Goal: Contribute content: Add original content to the website for others to see

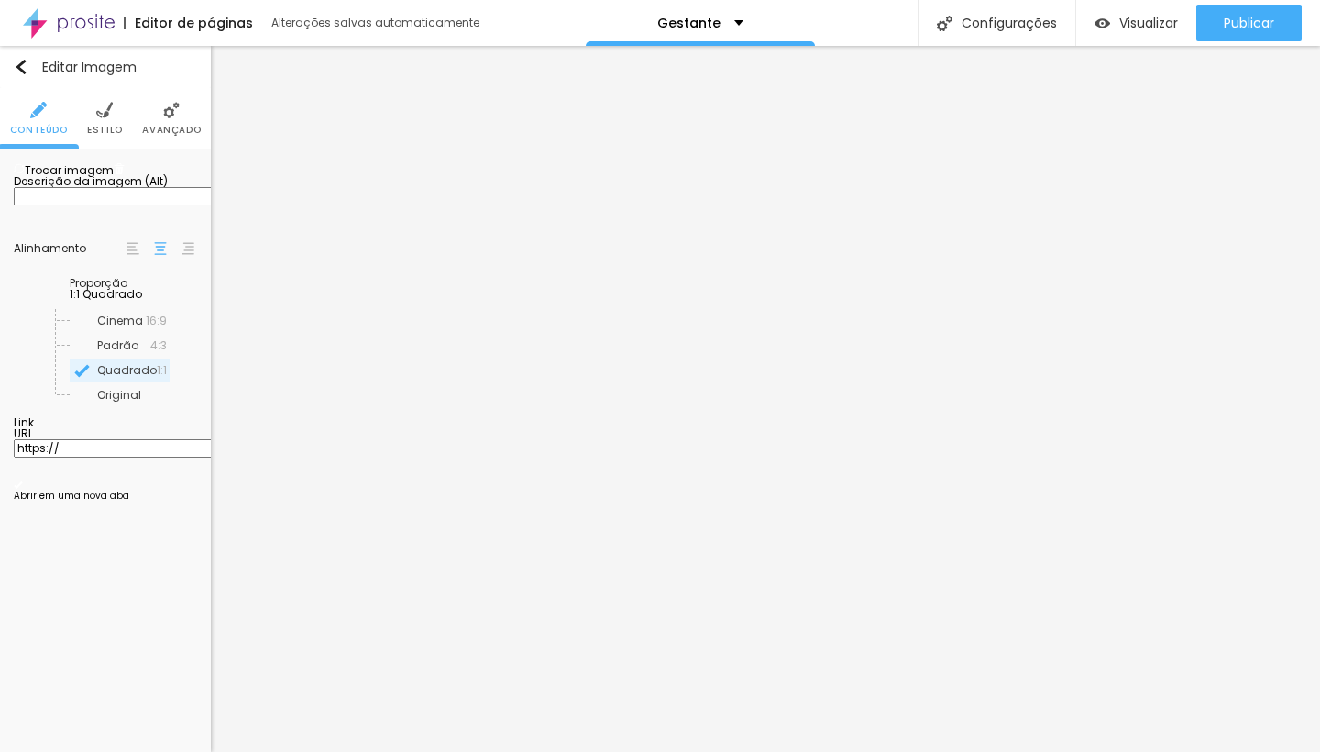
click at [96, 178] on span "Trocar imagem" at bounding box center [64, 170] width 100 height 16
click at [105, 178] on span "Trocar imagem" at bounding box center [64, 170] width 100 height 16
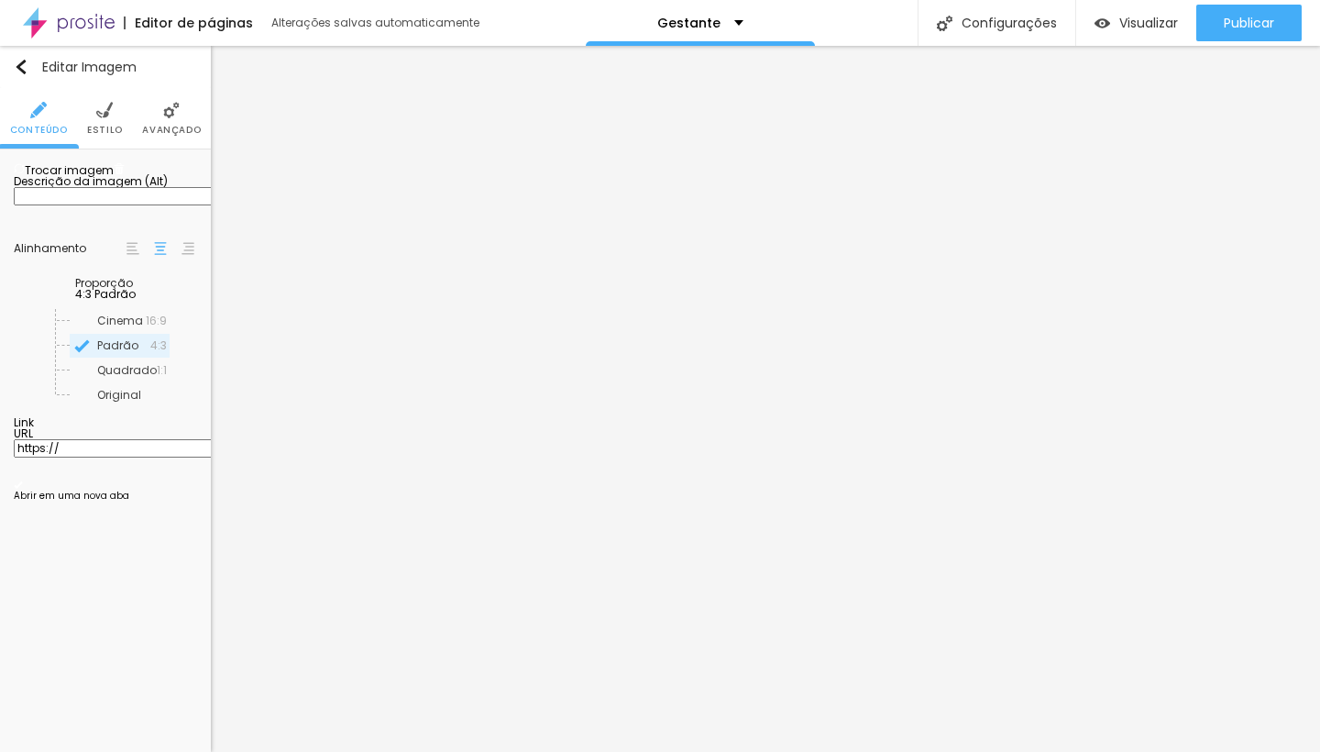
click at [95, 178] on span "Trocar imagem" at bounding box center [64, 170] width 100 height 16
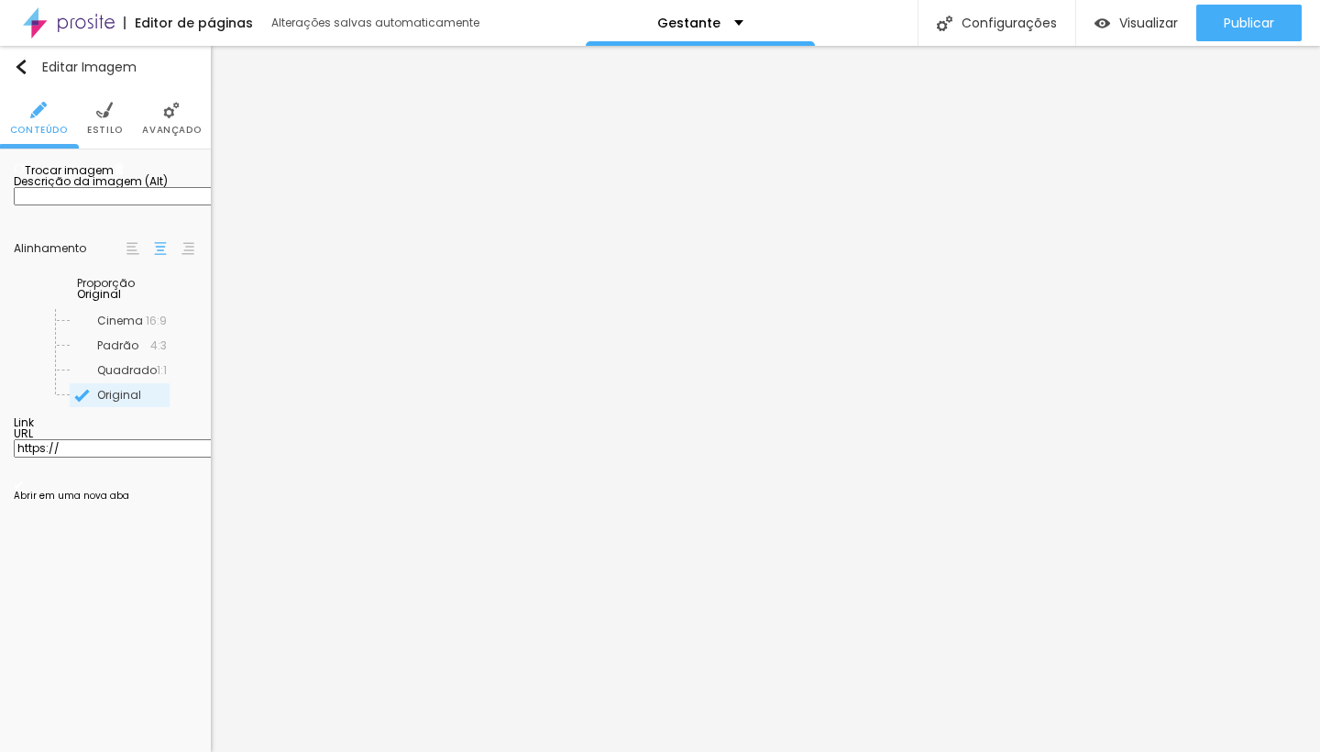
click at [104, 178] on span "Trocar imagem" at bounding box center [64, 170] width 100 height 16
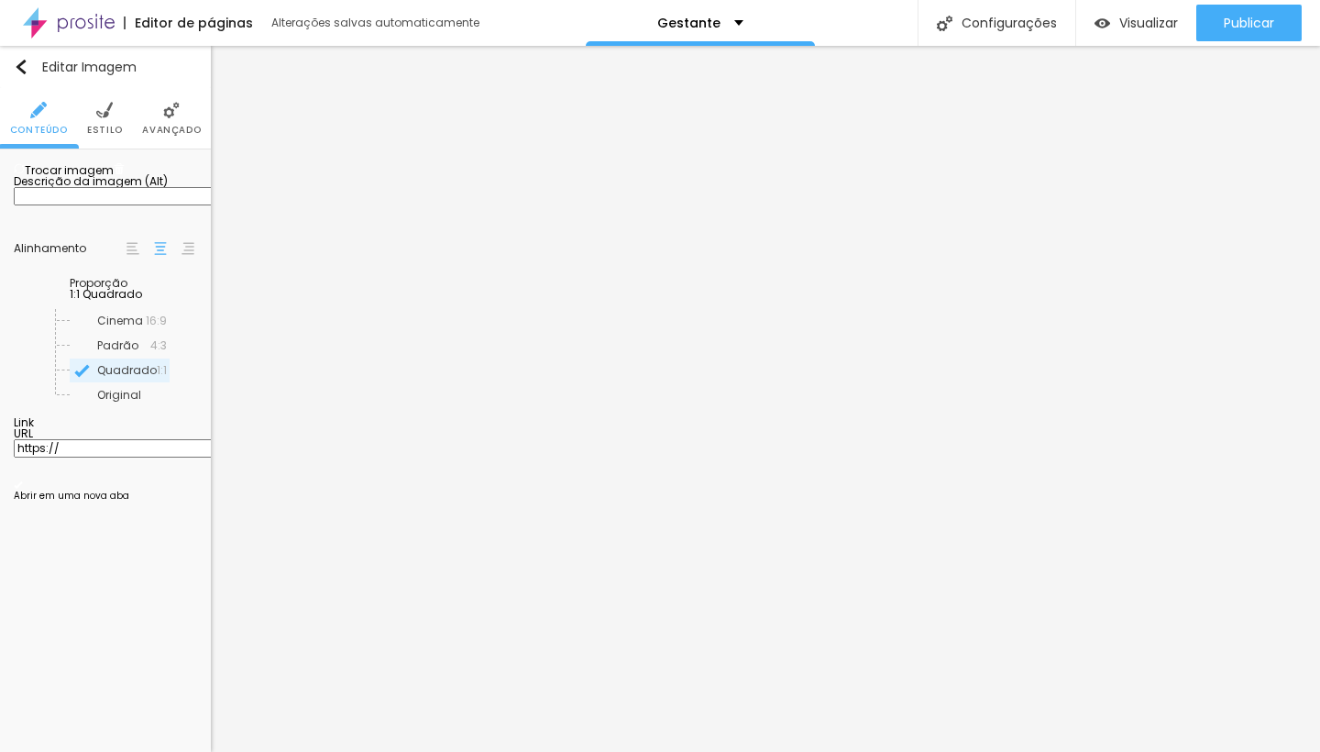
click at [142, 302] on span "1:1 Quadrado" at bounding box center [106, 294] width 72 height 16
click at [114, 351] on span "Padrão" at bounding box center [124, 345] width 108 height 11
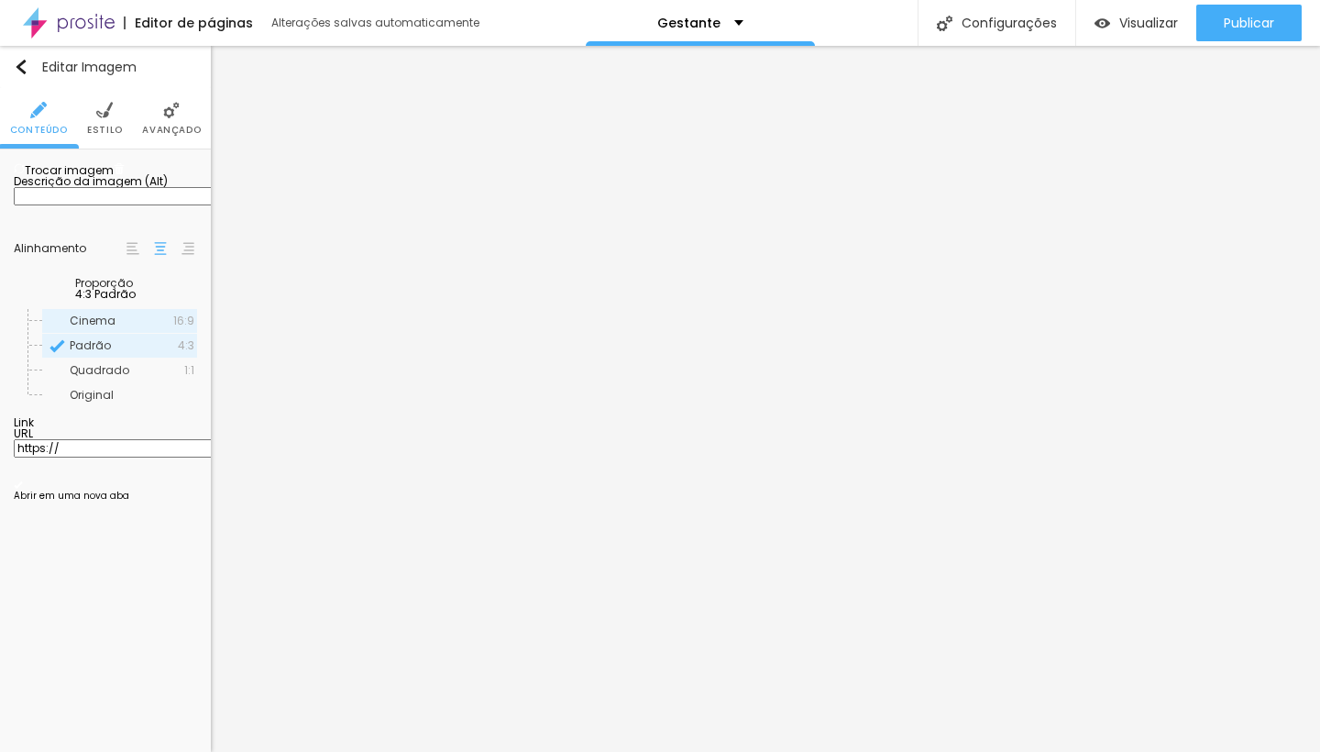
click at [108, 328] on span "Cinema" at bounding box center [93, 321] width 46 height 16
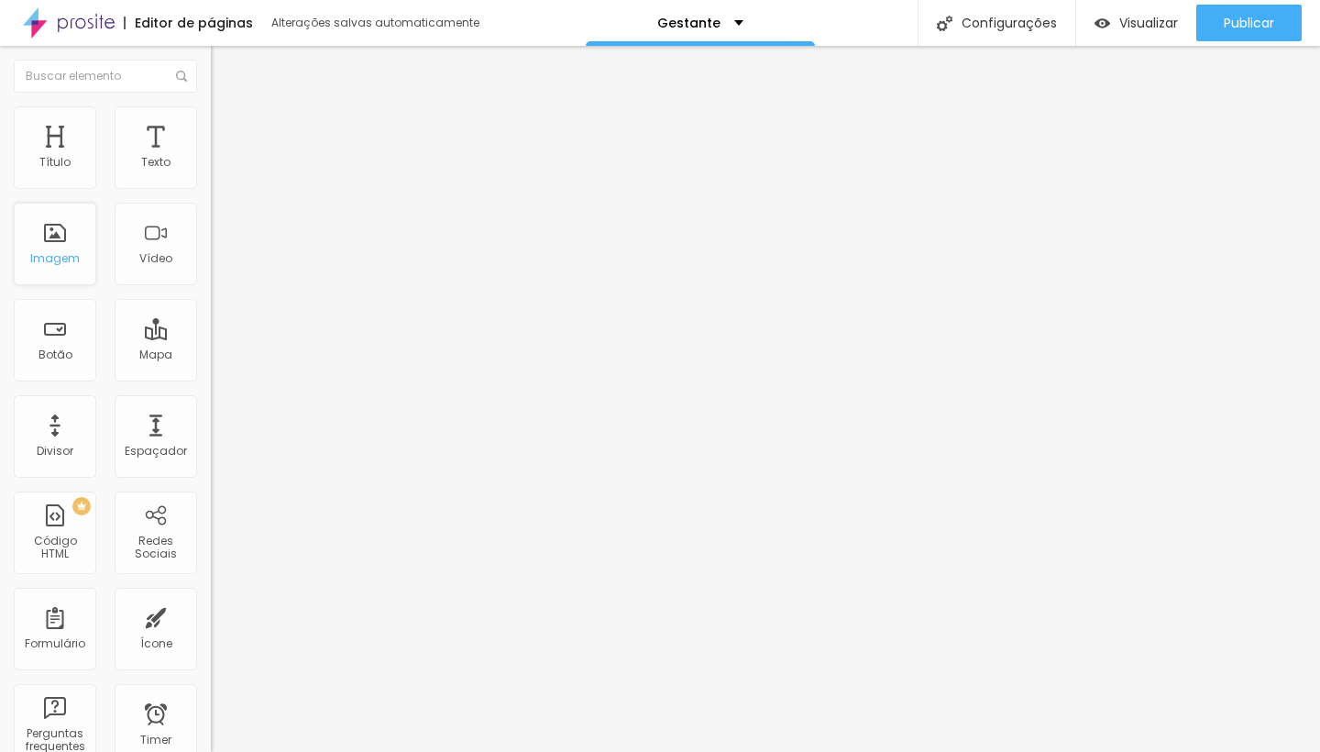
click at [63, 271] on div "Imagem" at bounding box center [55, 244] width 83 height 83
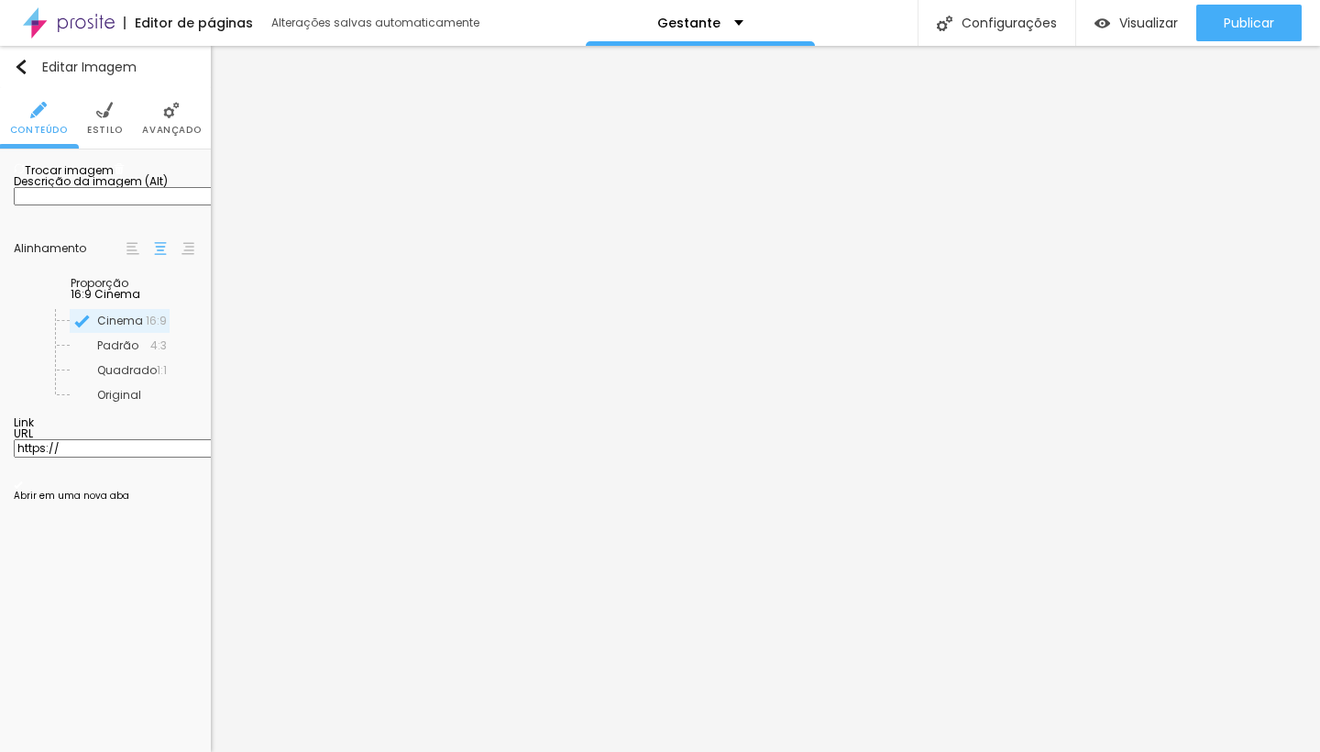
click at [101, 178] on span "Trocar imagem" at bounding box center [64, 170] width 100 height 16
click at [140, 302] on span "16:9 Cinema" at bounding box center [106, 294] width 70 height 16
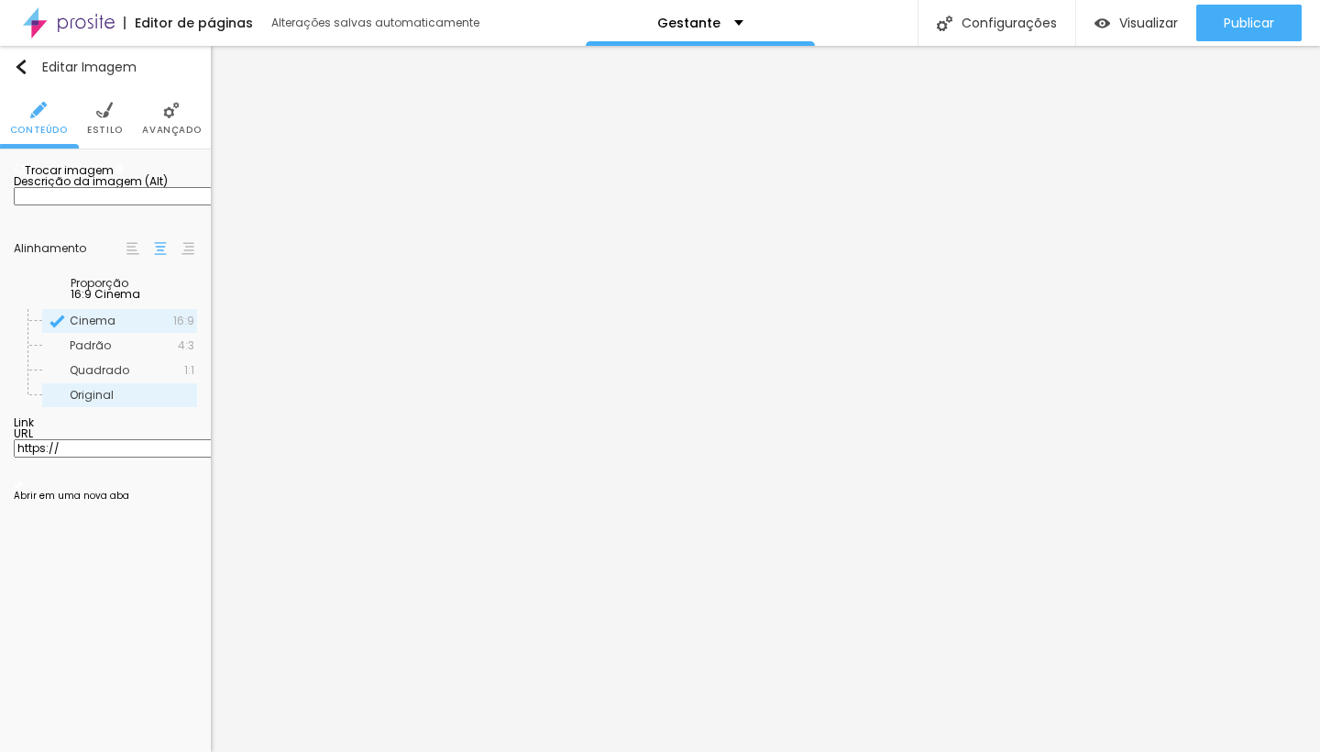
click at [121, 401] on span "Original" at bounding box center [132, 395] width 125 height 11
click at [114, 178] on span "Trocar imagem" at bounding box center [64, 170] width 100 height 16
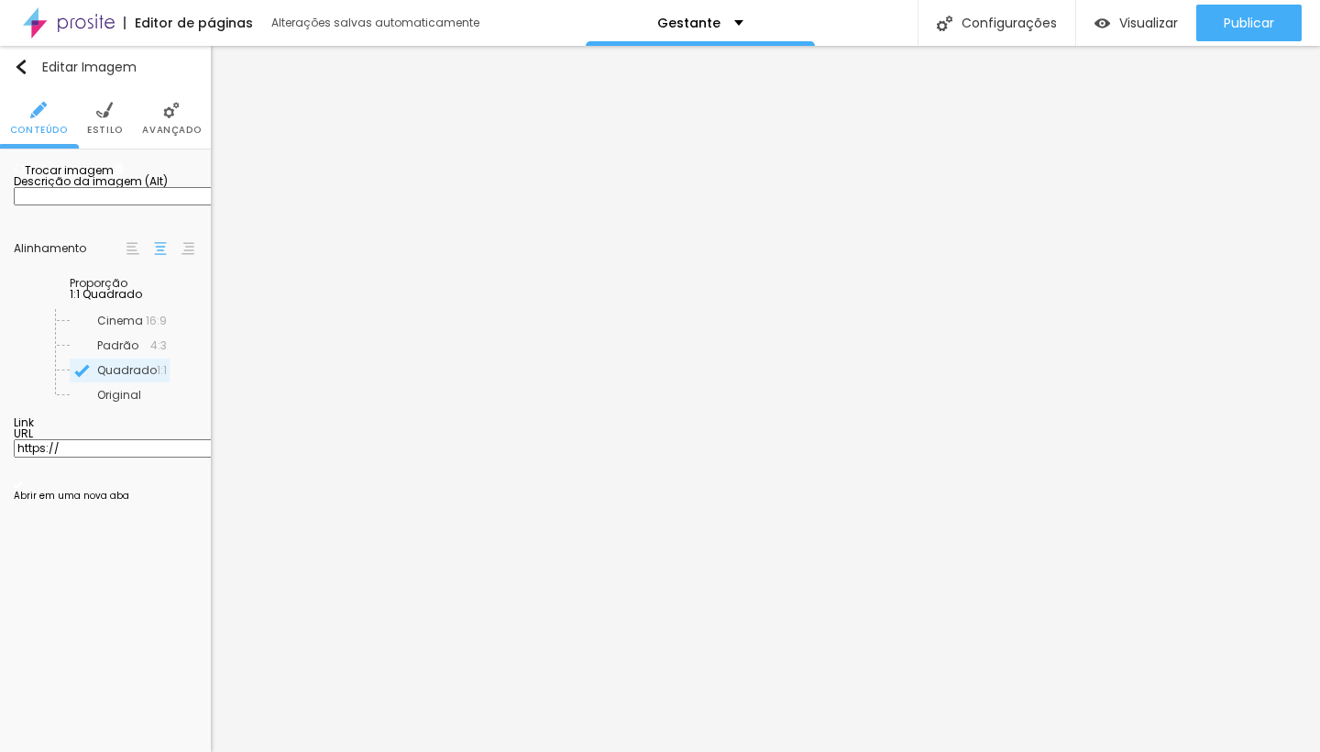
drag, startPoint x: 110, startPoint y: 512, endPoint x: 110, endPoint y: 526, distance: 14.7
click at [110, 458] on input "https://" at bounding box center [124, 448] width 220 height 18
click at [110, 643] on div "Editar Imagem Conteúdo Estilo Avançado Adicionar imagem Descrição da imagem (Al…" at bounding box center [105, 399] width 211 height 706
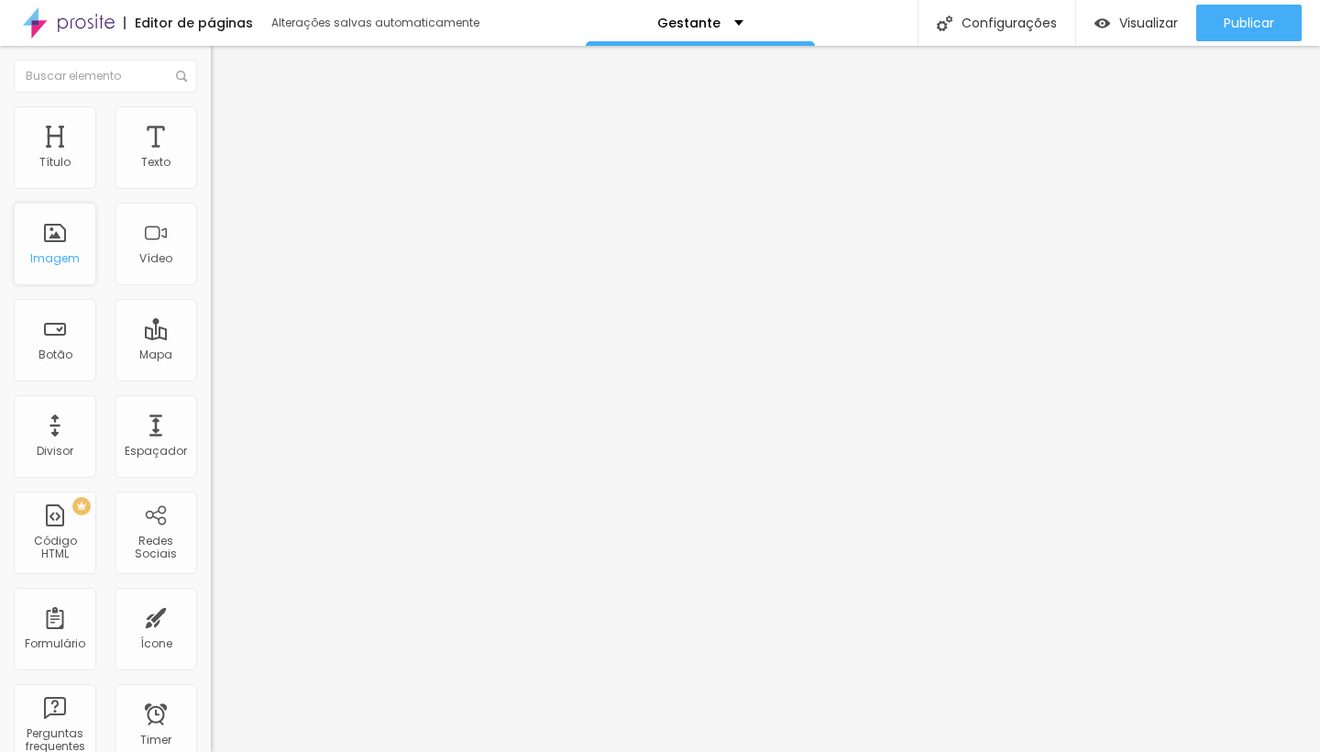
click at [54, 256] on div "Imagem" at bounding box center [55, 258] width 50 height 13
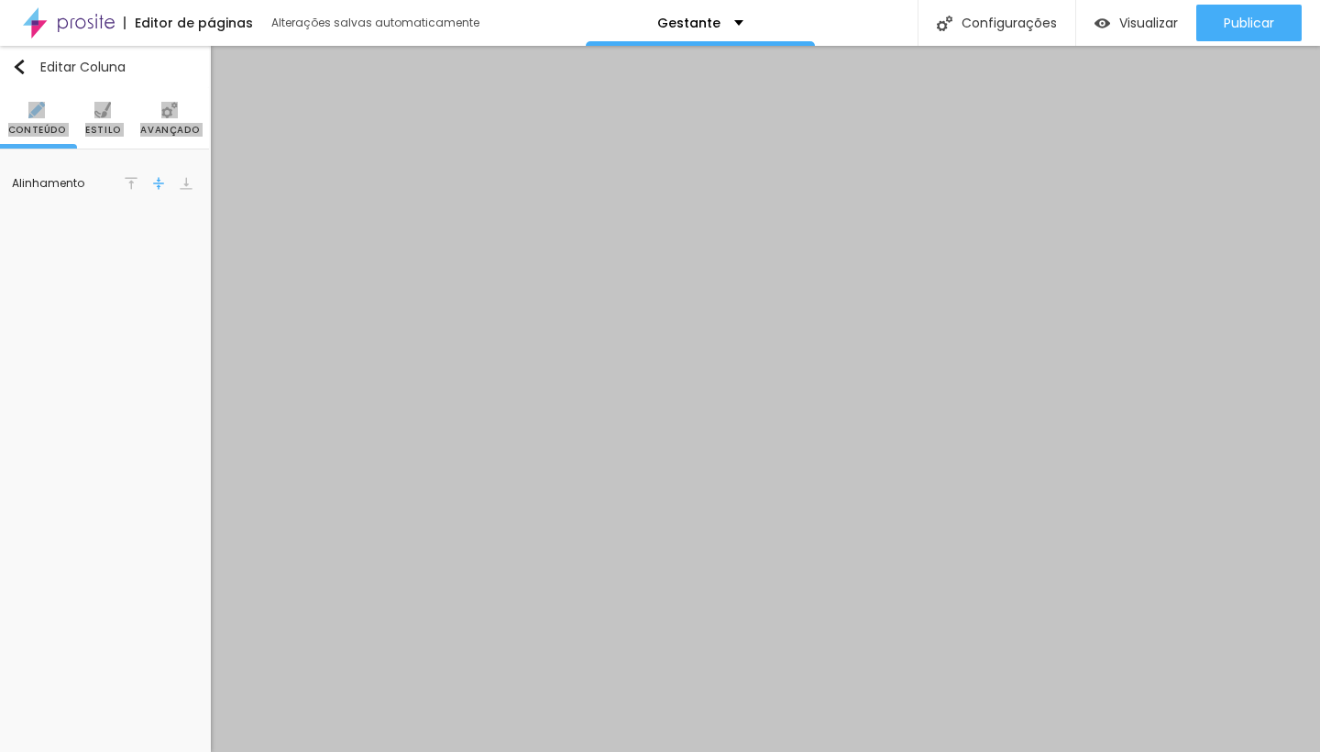
scroll to position [0, 1]
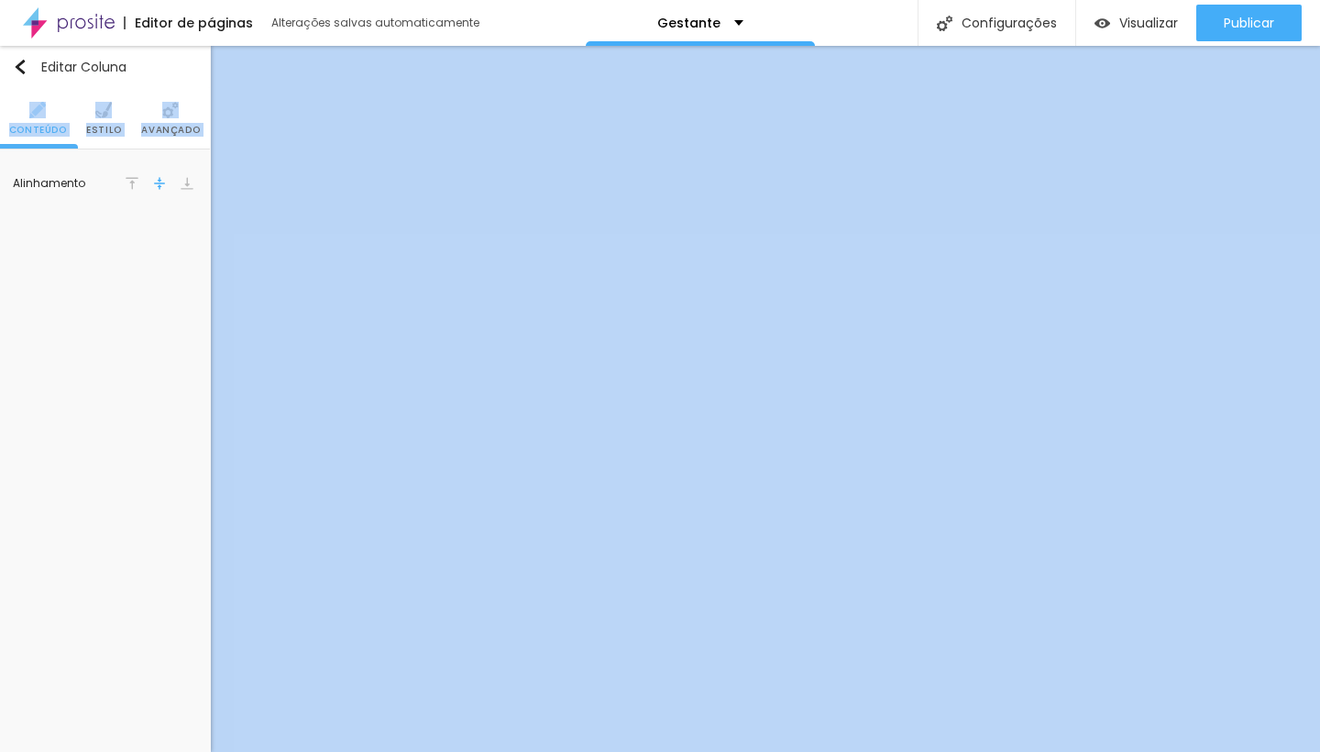
click at [106, 413] on div "Editar Coluna Conteúdo Estilo Avançado Alinhamento" at bounding box center [104, 399] width 211 height 706
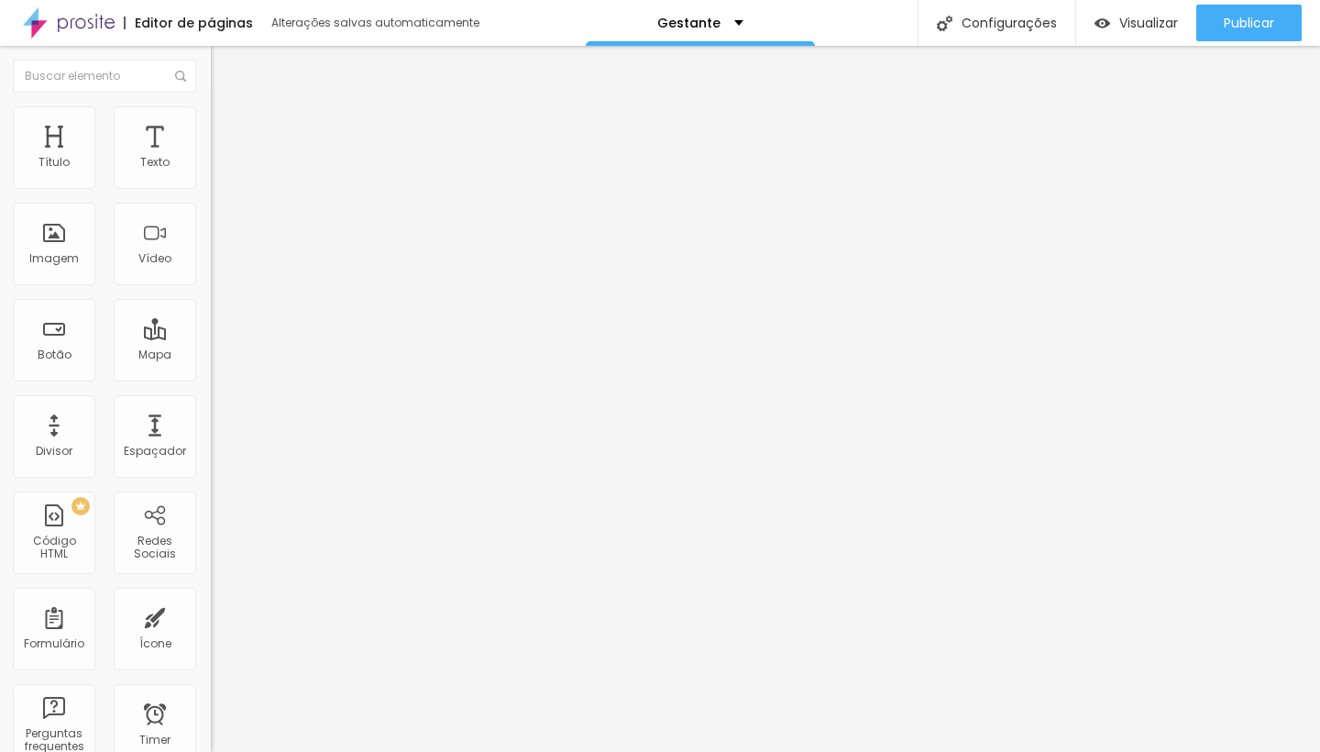
scroll to position [0, 0]
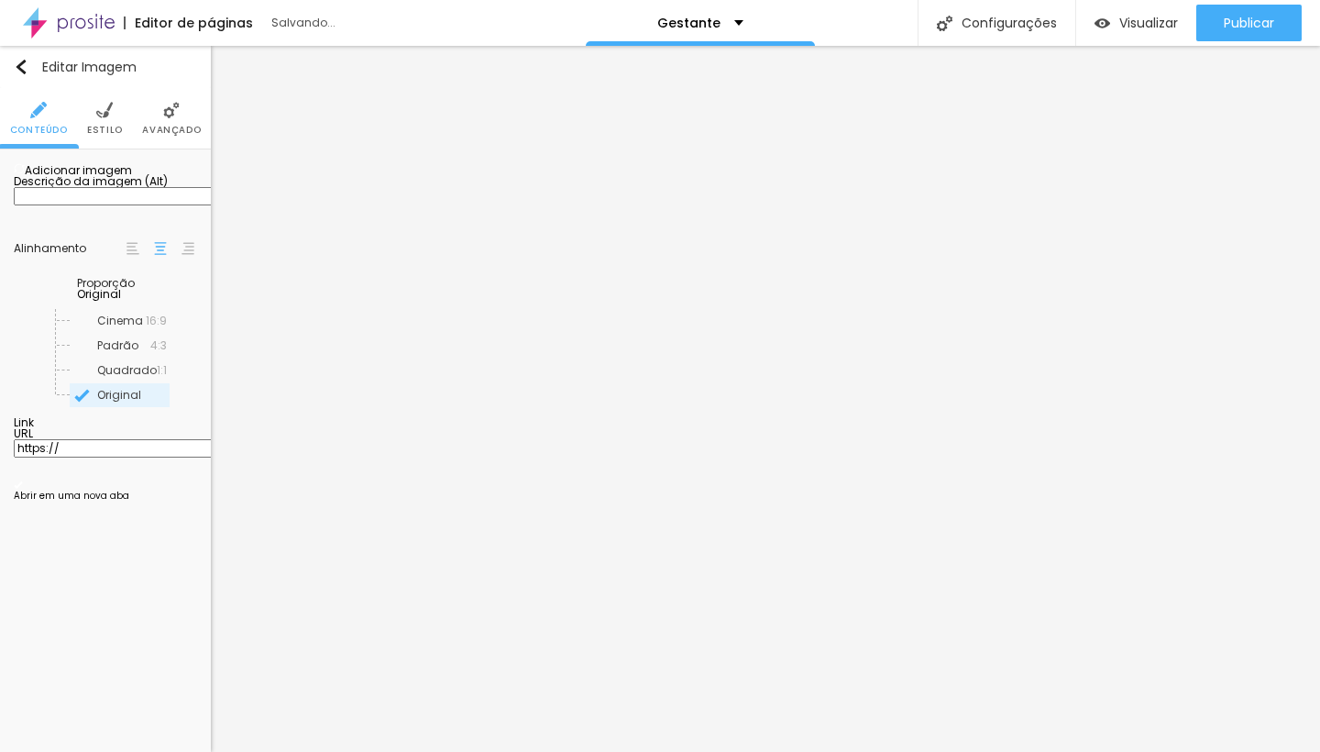
click at [106, 178] on span "Adicionar imagem" at bounding box center [73, 170] width 118 height 16
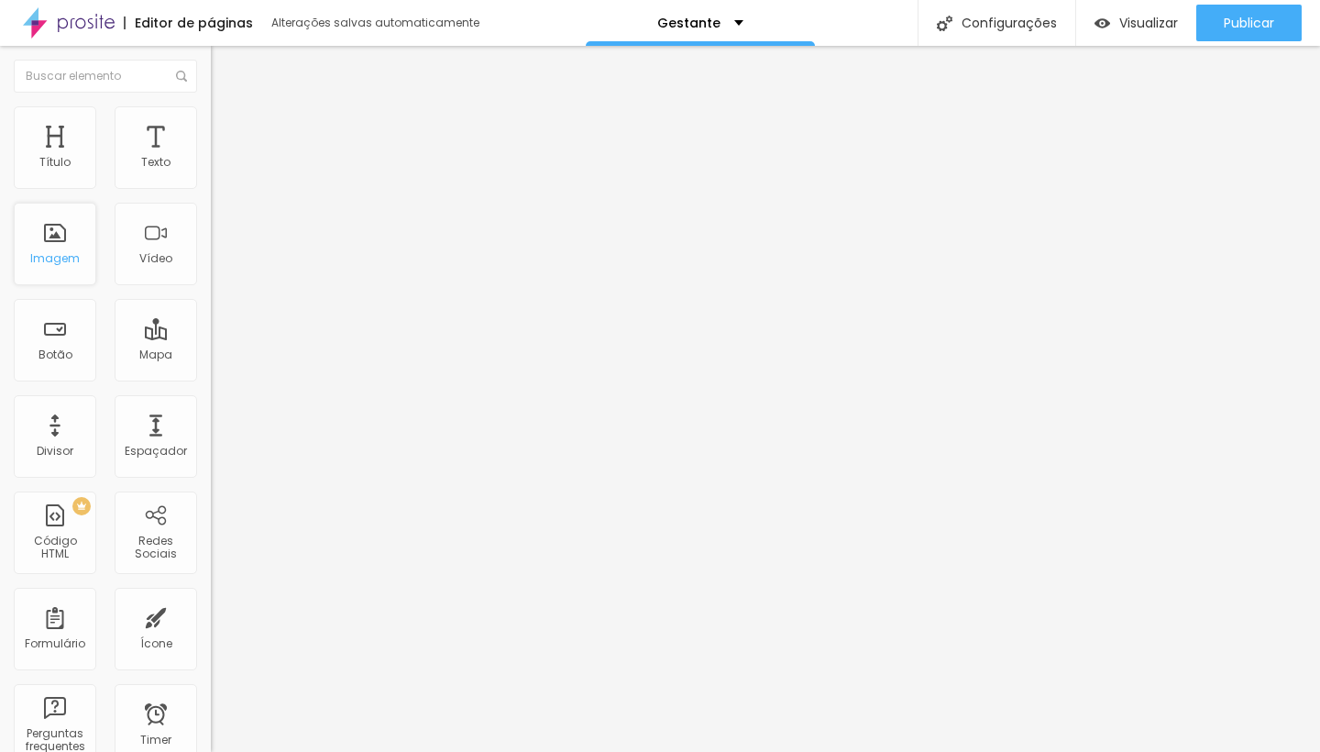
click at [52, 263] on div "Imagem" at bounding box center [55, 258] width 50 height 13
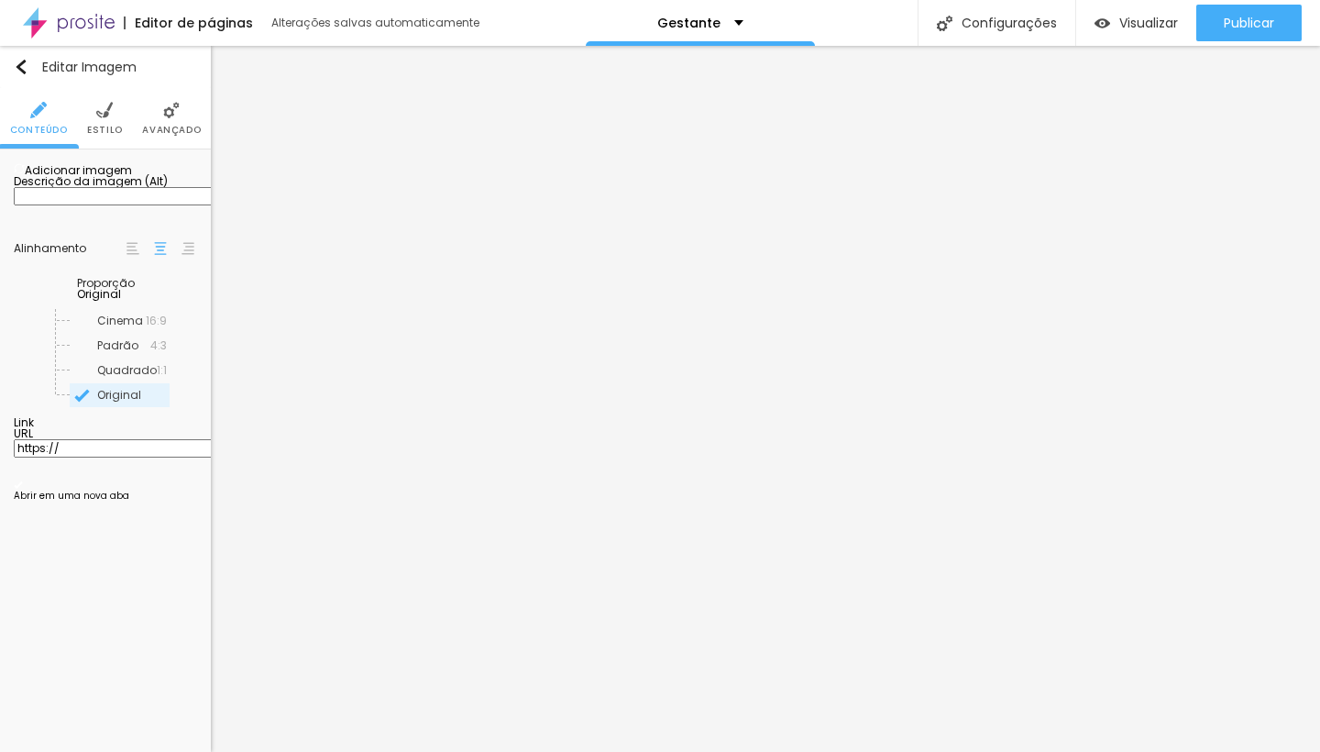
click at [116, 178] on span "Adicionar imagem" at bounding box center [73, 170] width 118 height 16
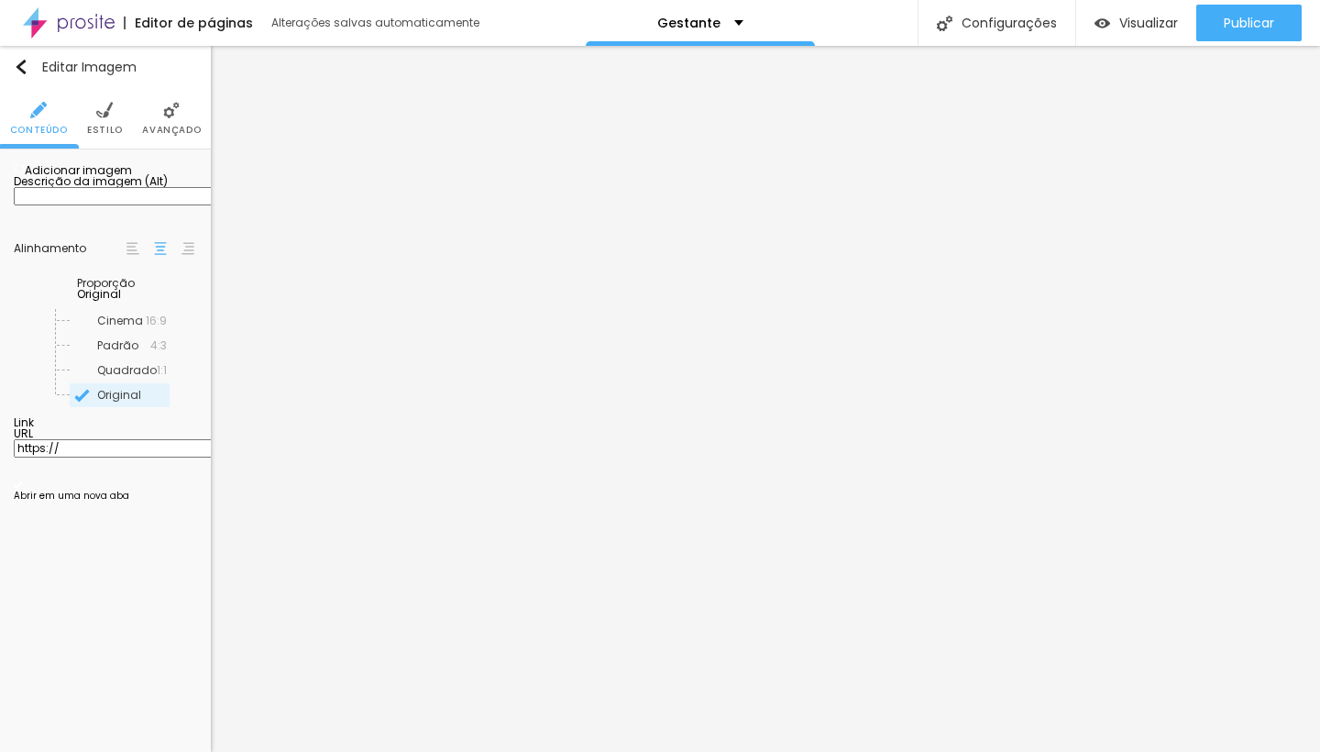
click at [132, 178] on span "Adicionar imagem" at bounding box center [73, 170] width 118 height 16
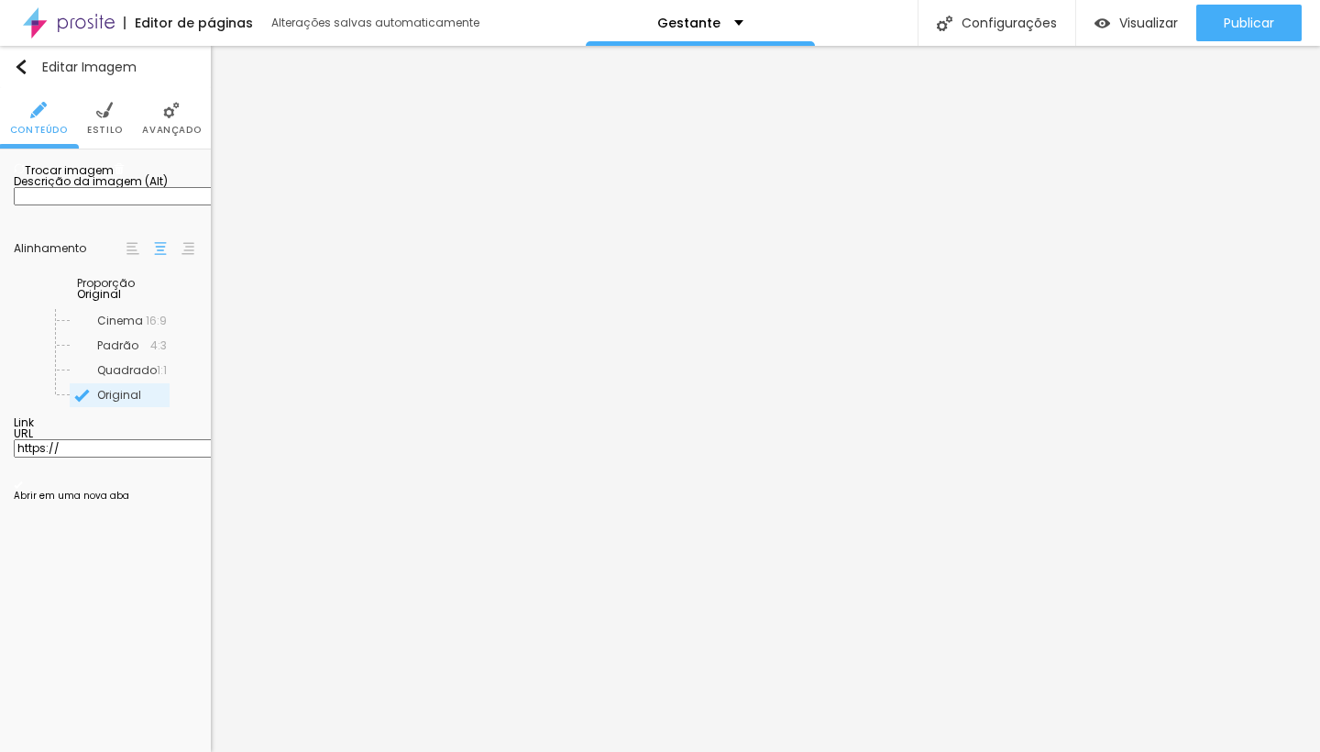
click at [121, 302] on span "Original" at bounding box center [99, 294] width 44 height 16
click at [111, 403] on span "Original" at bounding box center [92, 395] width 44 height 16
click at [105, 378] on span "Quadrado" at bounding box center [100, 370] width 60 height 16
click at [115, 178] on span "Adicionar imagem" at bounding box center [73, 170] width 118 height 16
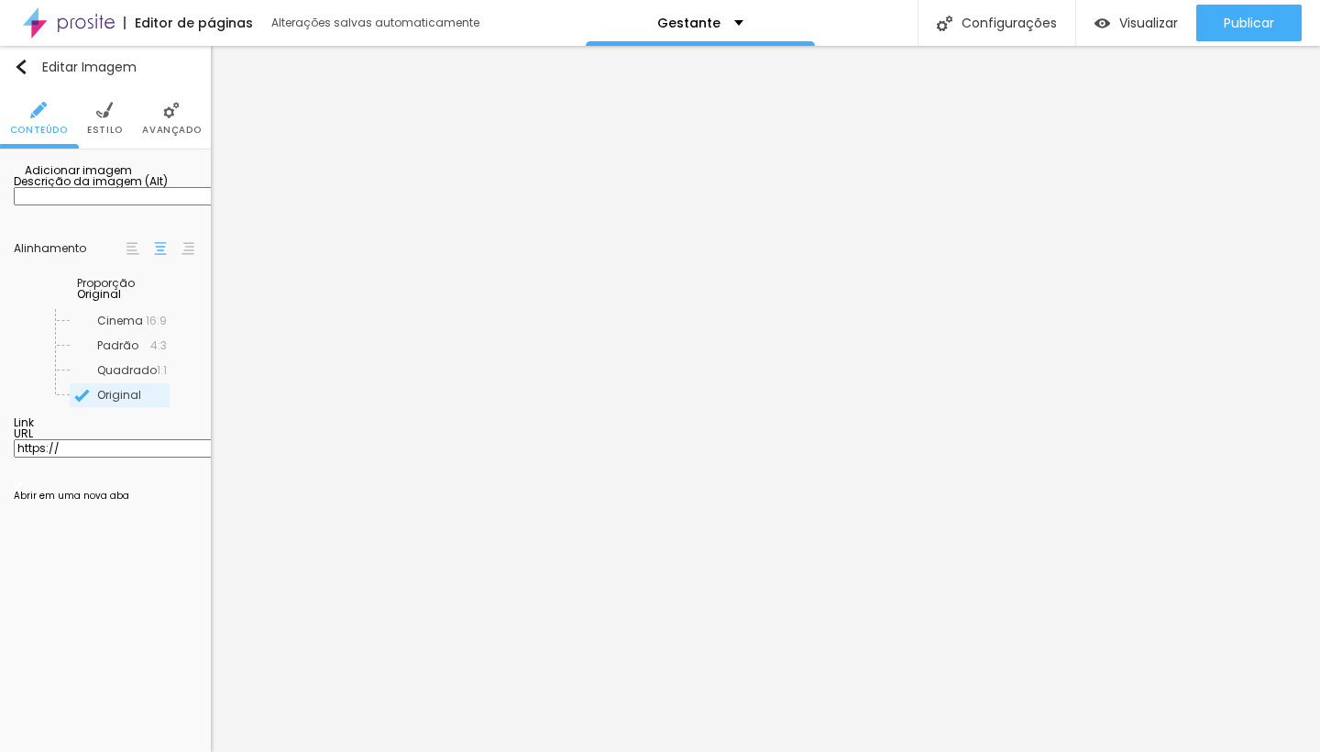
click at [105, 178] on span "Trocar imagem" at bounding box center [64, 170] width 100 height 16
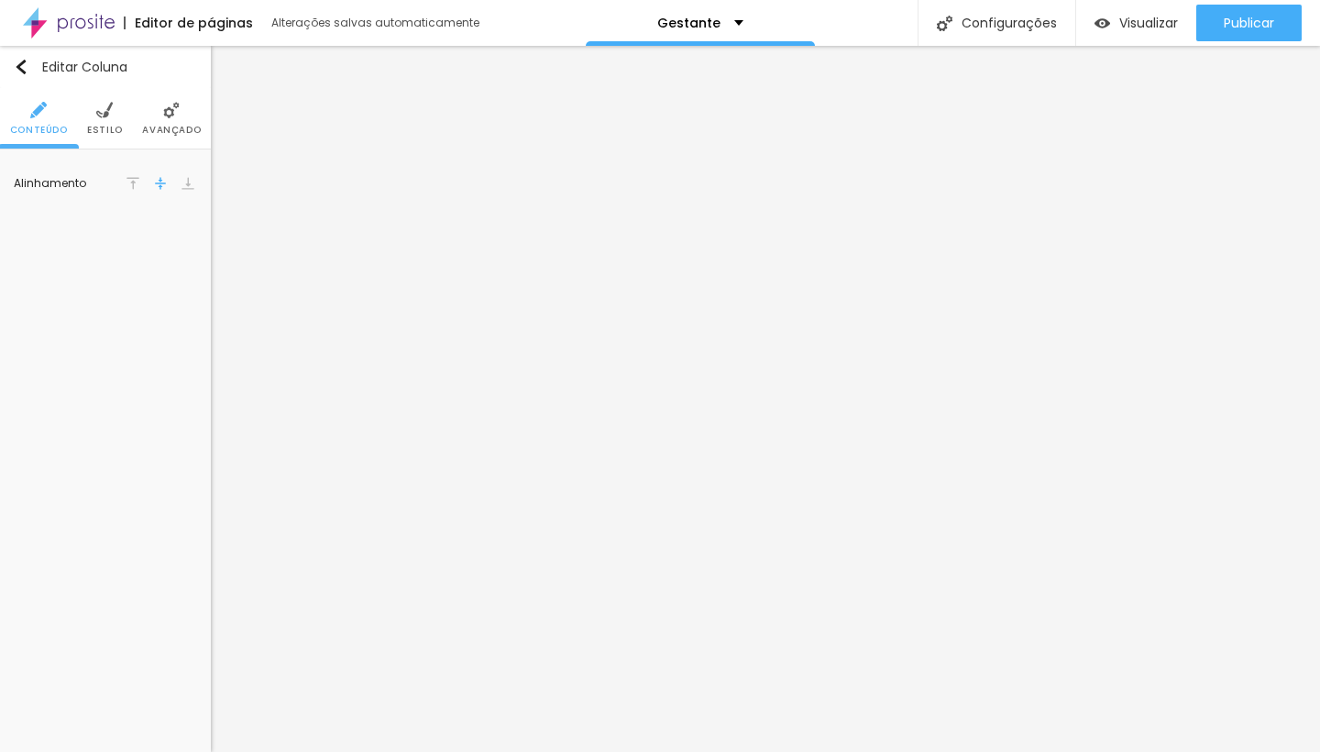
click at [39, 620] on div "Editar Coluna Conteúdo Estilo Avançado Alinhamento" at bounding box center [105, 399] width 211 height 706
click at [114, 574] on div "Editar Coluna Conteúdo Estilo Avançado Alinhamento" at bounding box center [105, 399] width 211 height 706
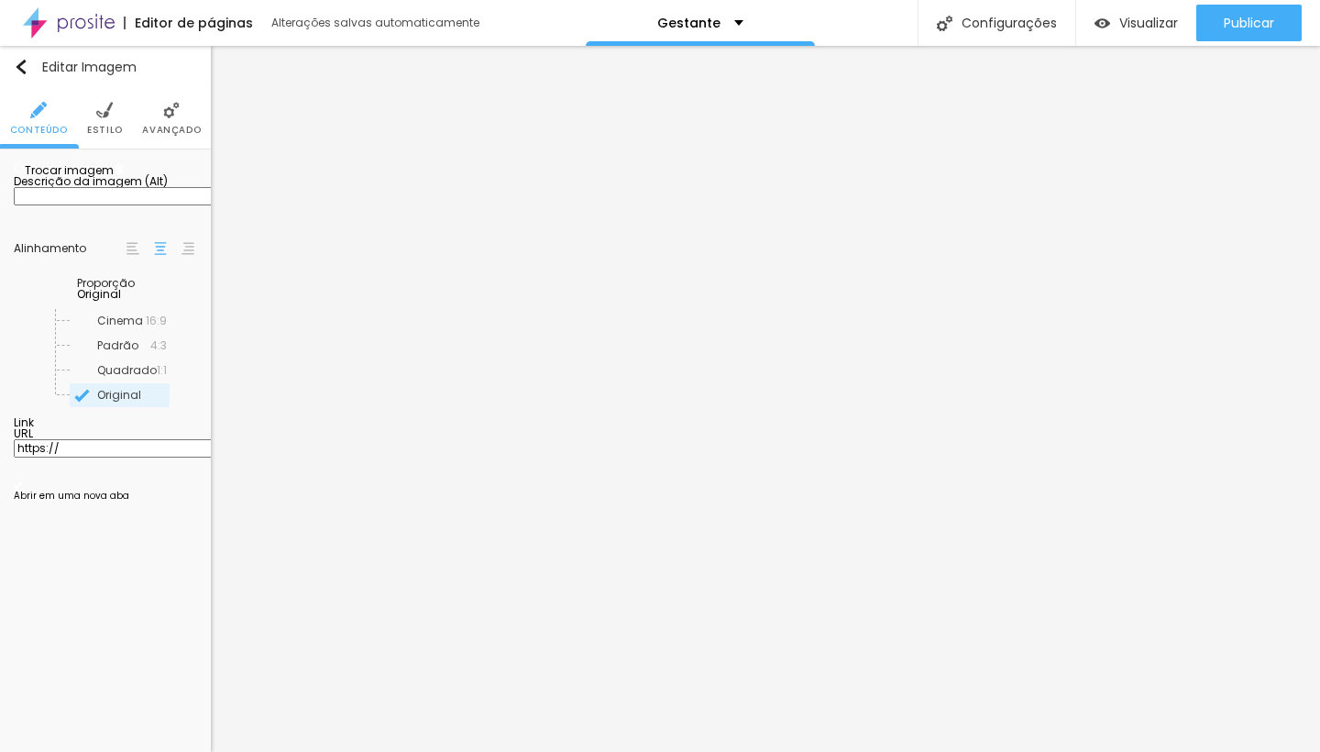
click at [104, 178] on span "Trocar imagem" at bounding box center [64, 170] width 100 height 16
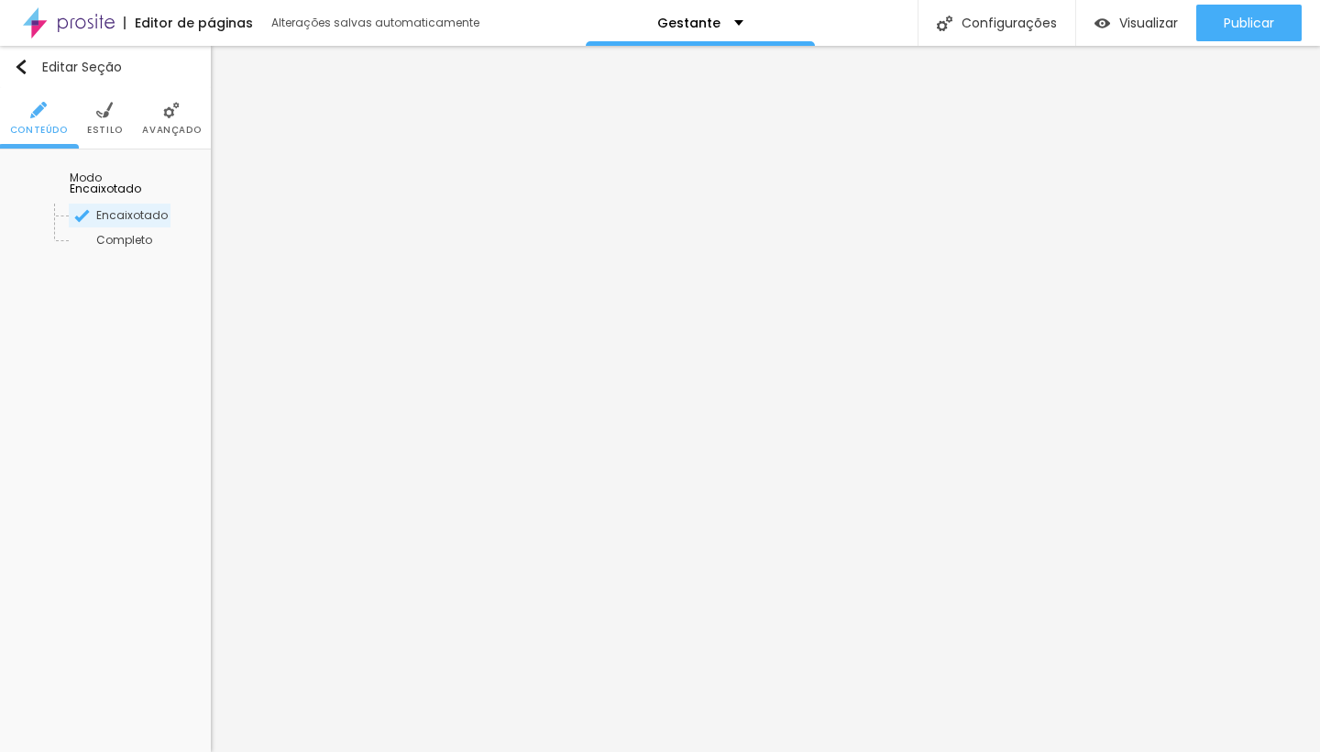
click at [109, 118] on li "Estilo" at bounding box center [105, 118] width 36 height 61
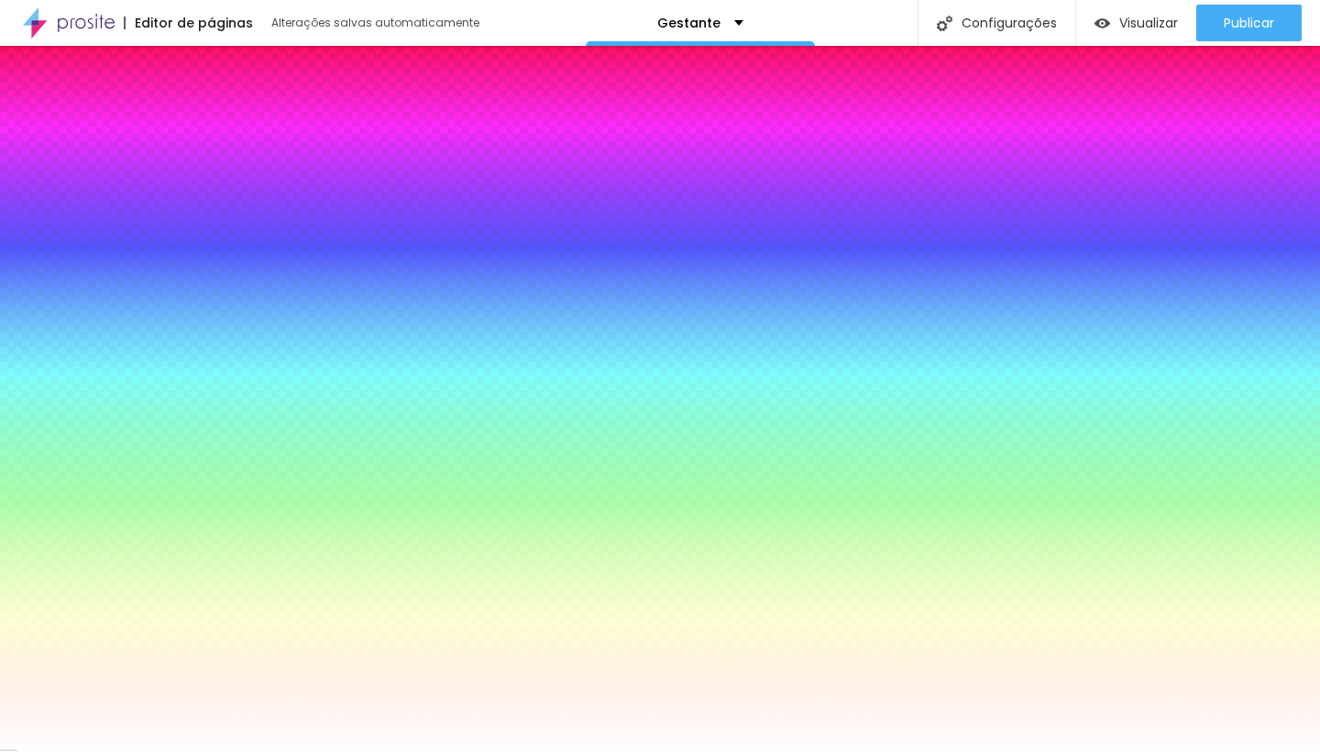
click at [125, 185] on img at bounding box center [119, 179] width 11 height 11
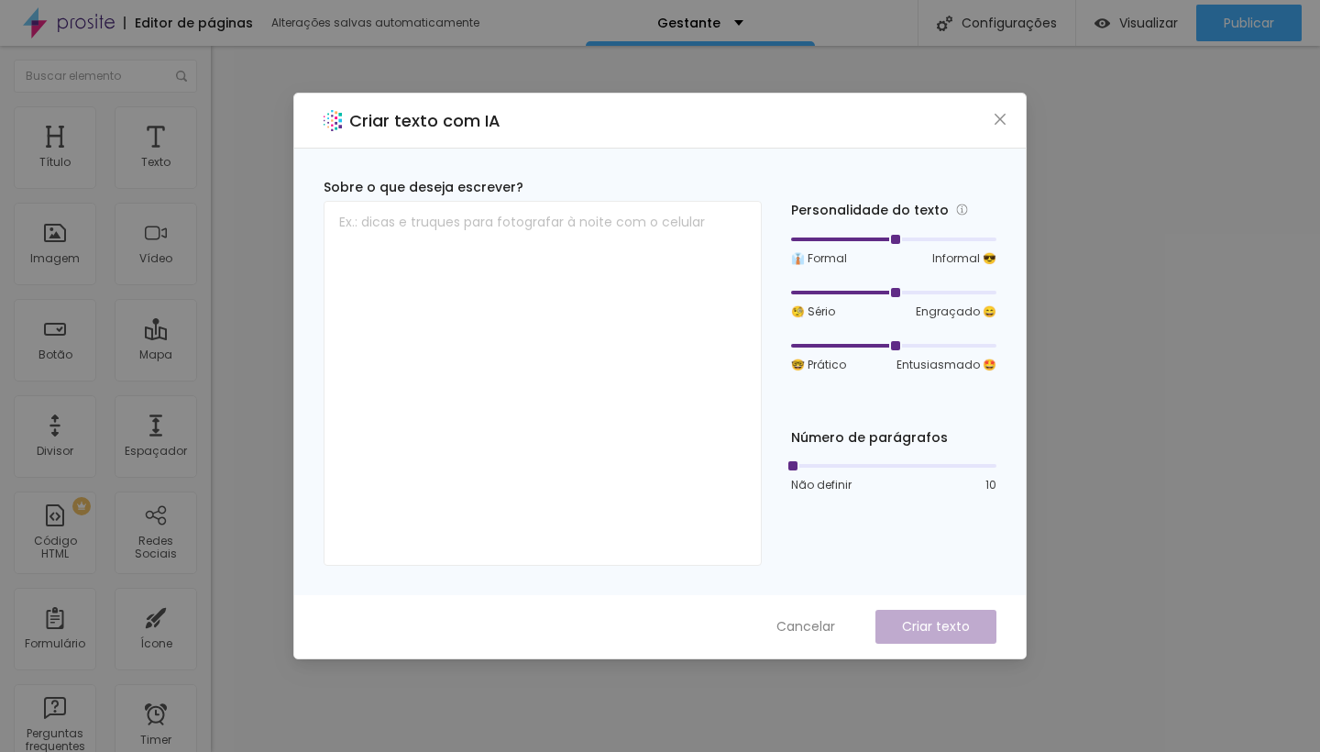
click at [1000, 105] on div "Criar texto com IA" at bounding box center [660, 121] width 732 height 55
click at [993, 122] on icon "close" at bounding box center [1000, 119] width 15 height 15
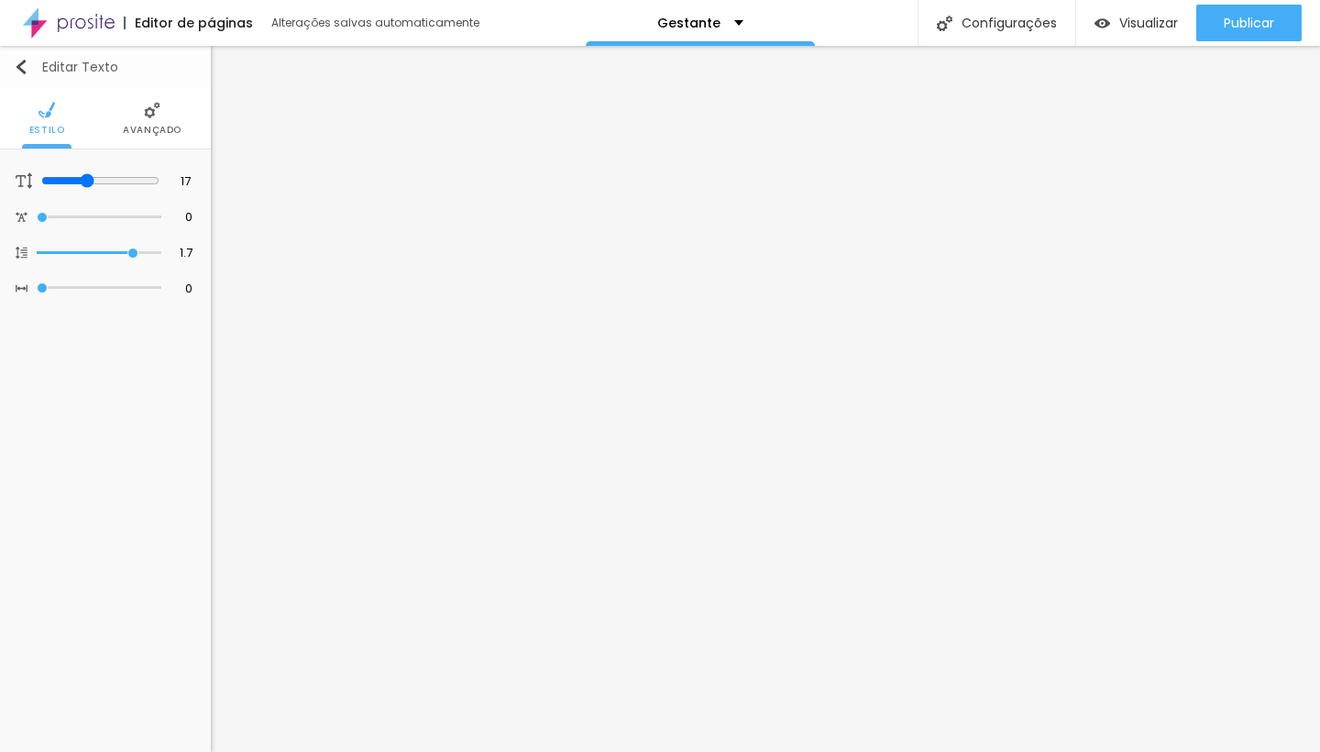
click at [24, 72] on img "button" at bounding box center [21, 67] width 15 height 15
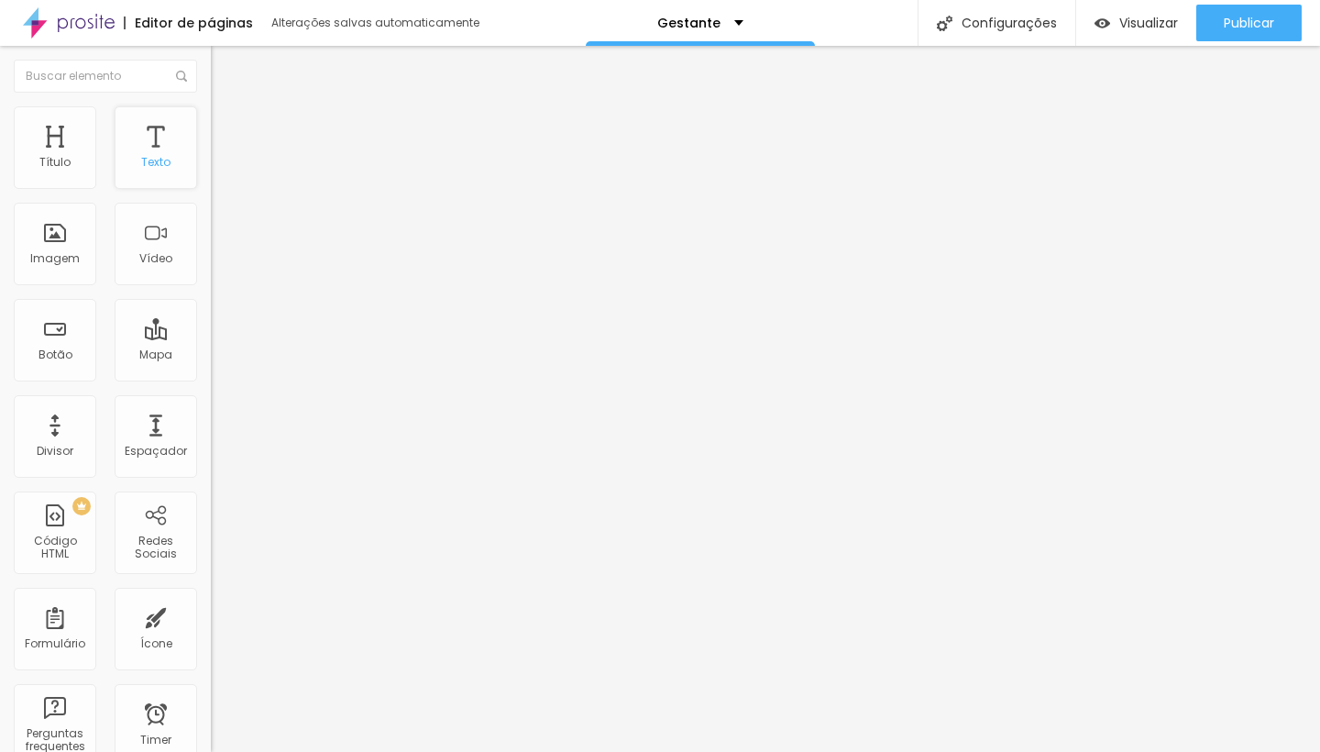
click at [141, 160] on div "Texto" at bounding box center [155, 162] width 29 height 13
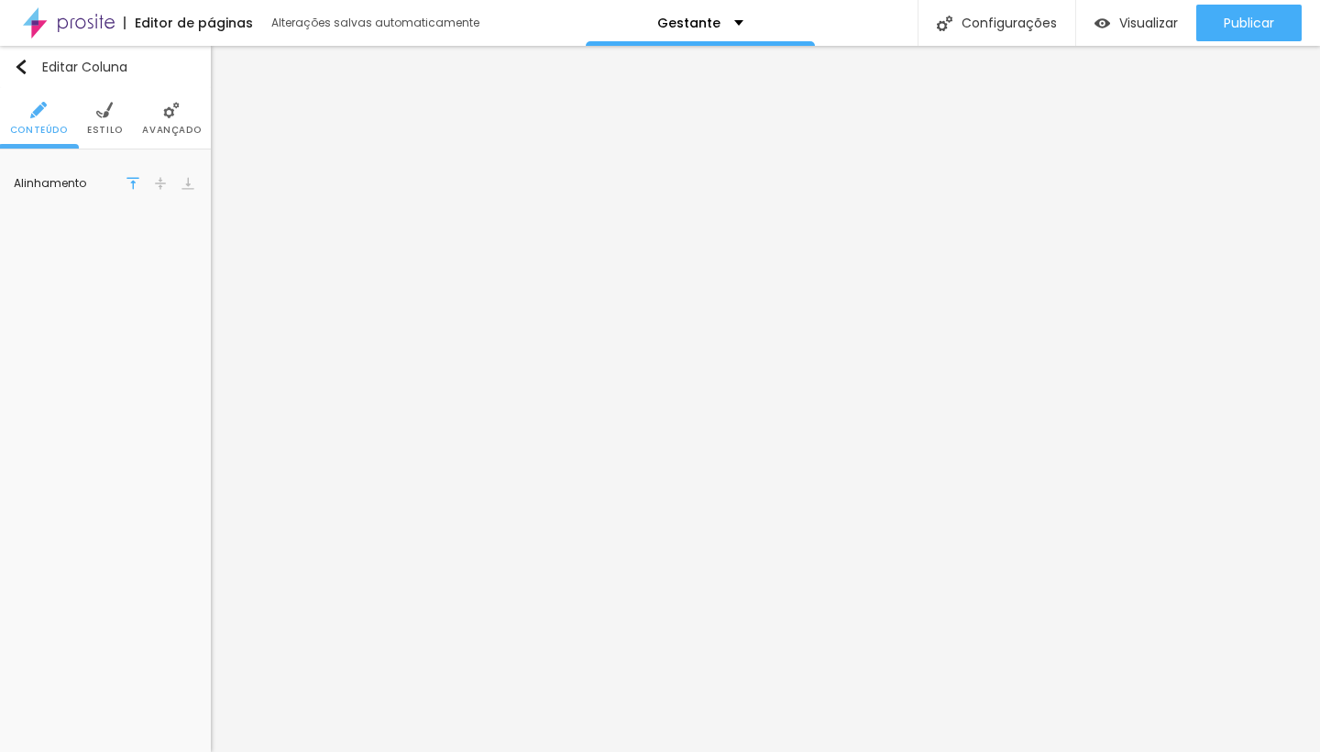
click at [85, 426] on div "Editar Coluna Conteúdo Estilo Avançado Alinhamento" at bounding box center [105, 399] width 211 height 706
click at [119, 632] on div "Editar Coluna Conteúdo Estilo Avançado Alinhamento" at bounding box center [105, 399] width 211 height 706
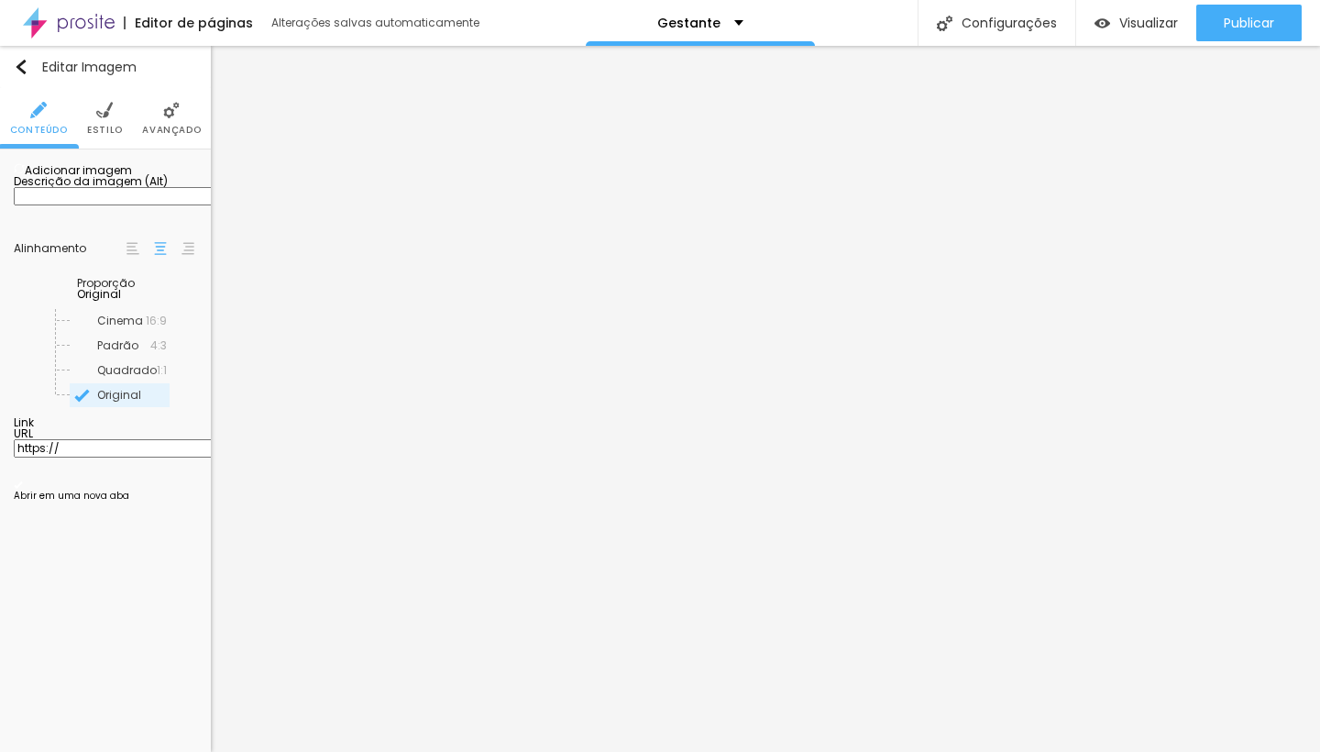
click at [110, 178] on span "Adicionar imagem" at bounding box center [73, 170] width 118 height 16
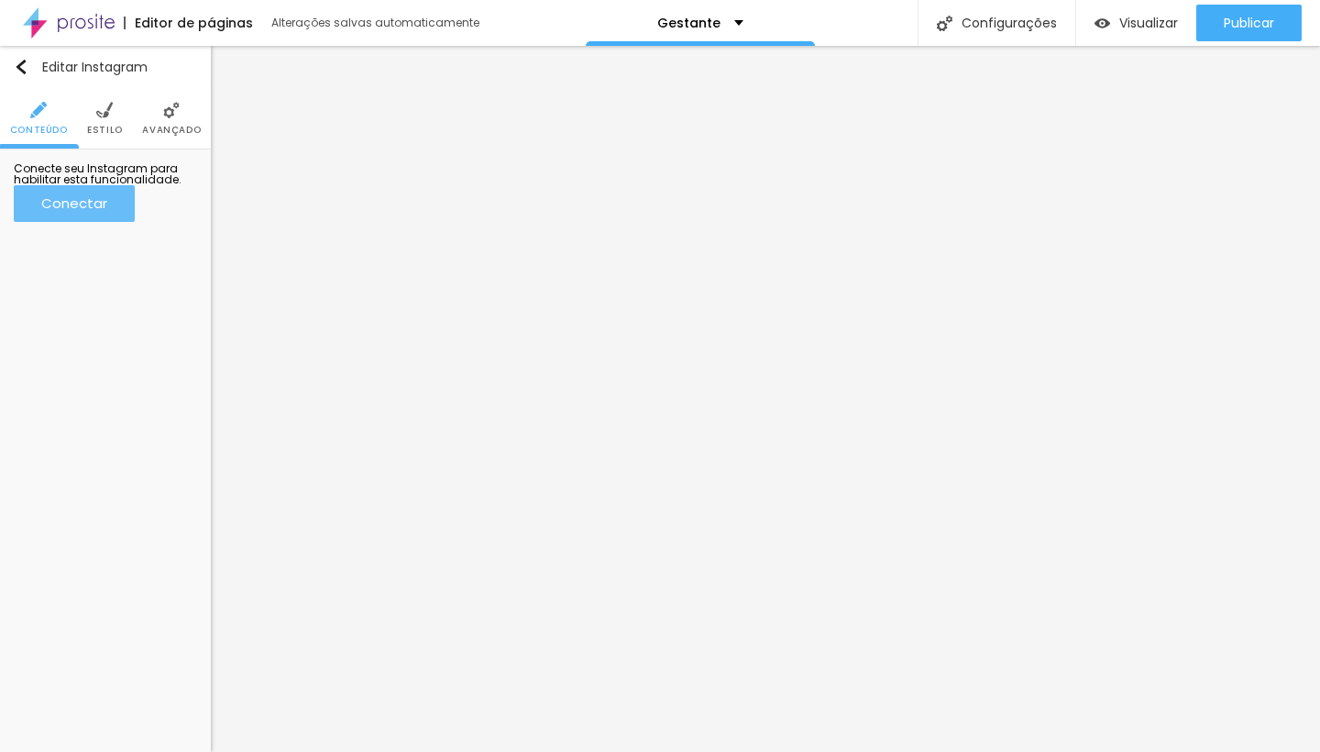
click at [107, 211] on div "Conectar" at bounding box center [74, 203] width 66 height 16
click at [126, 474] on div "Editar Instagram Conteúdo Estilo Avançado Conecte seu Instagram para habilitar …" at bounding box center [105, 399] width 211 height 706
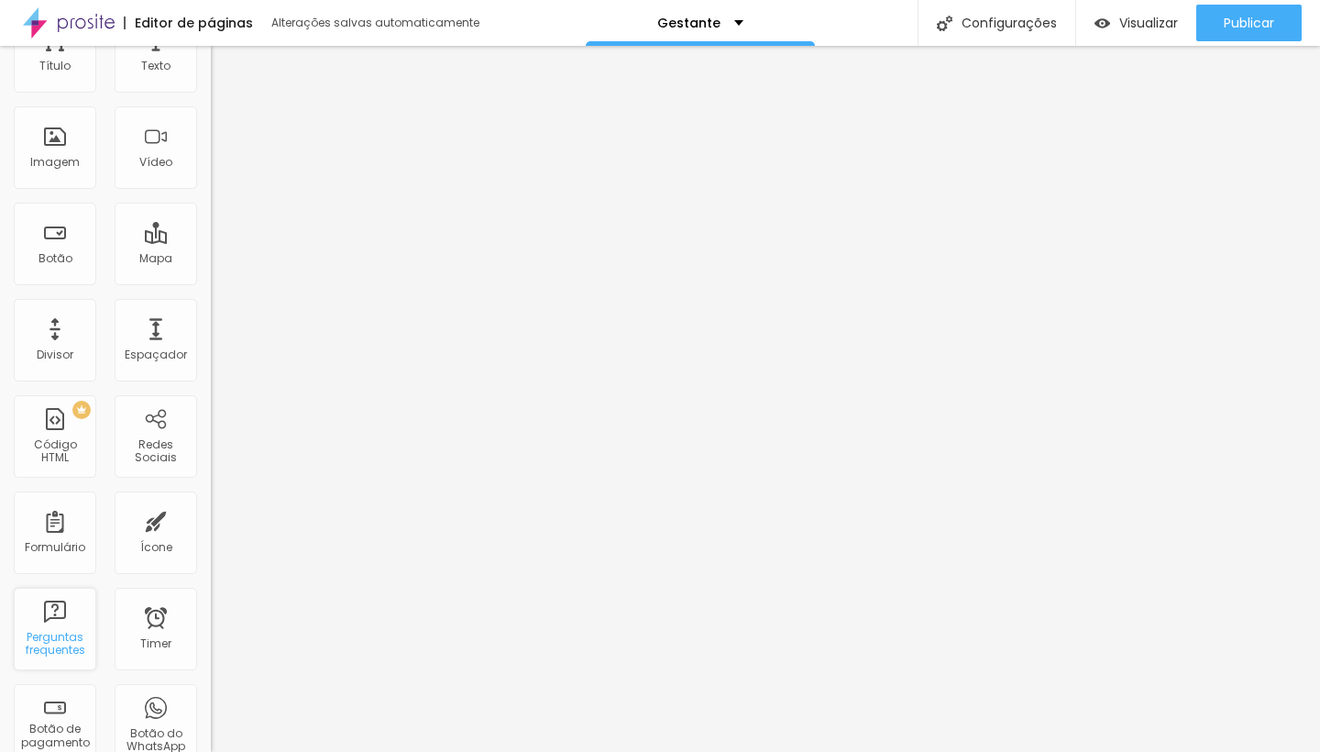
scroll to position [94, 0]
click at [44, 267] on div "Botão" at bounding box center [56, 260] width 34 height 13
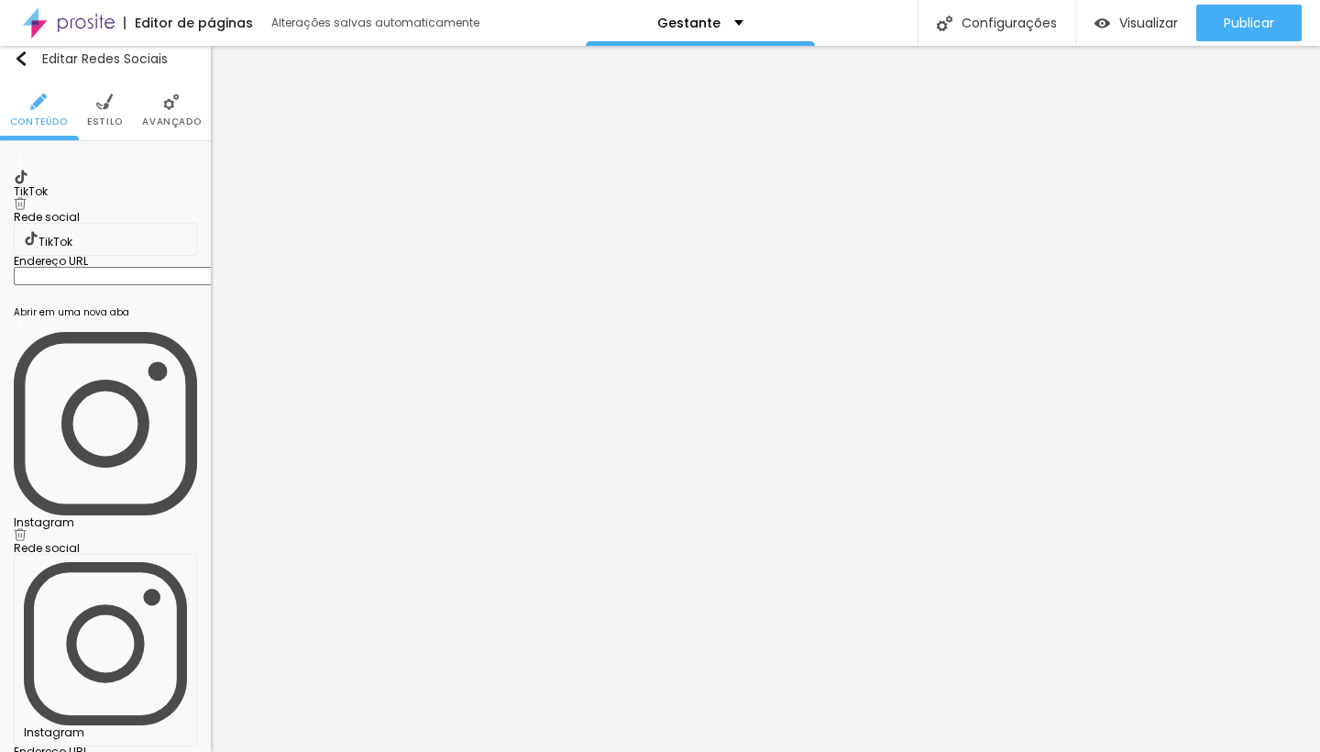
scroll to position [0, 0]
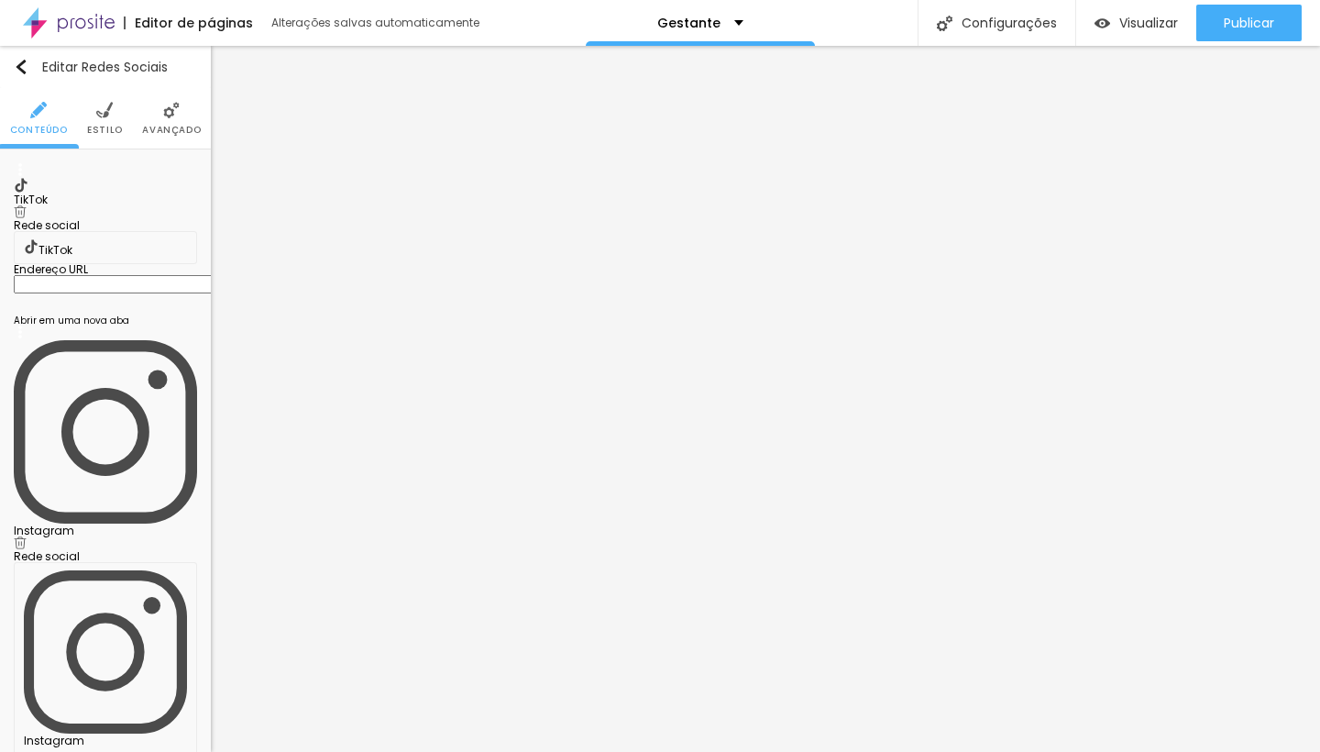
click at [27, 205] on img at bounding box center [20, 211] width 13 height 13
type input "https://"
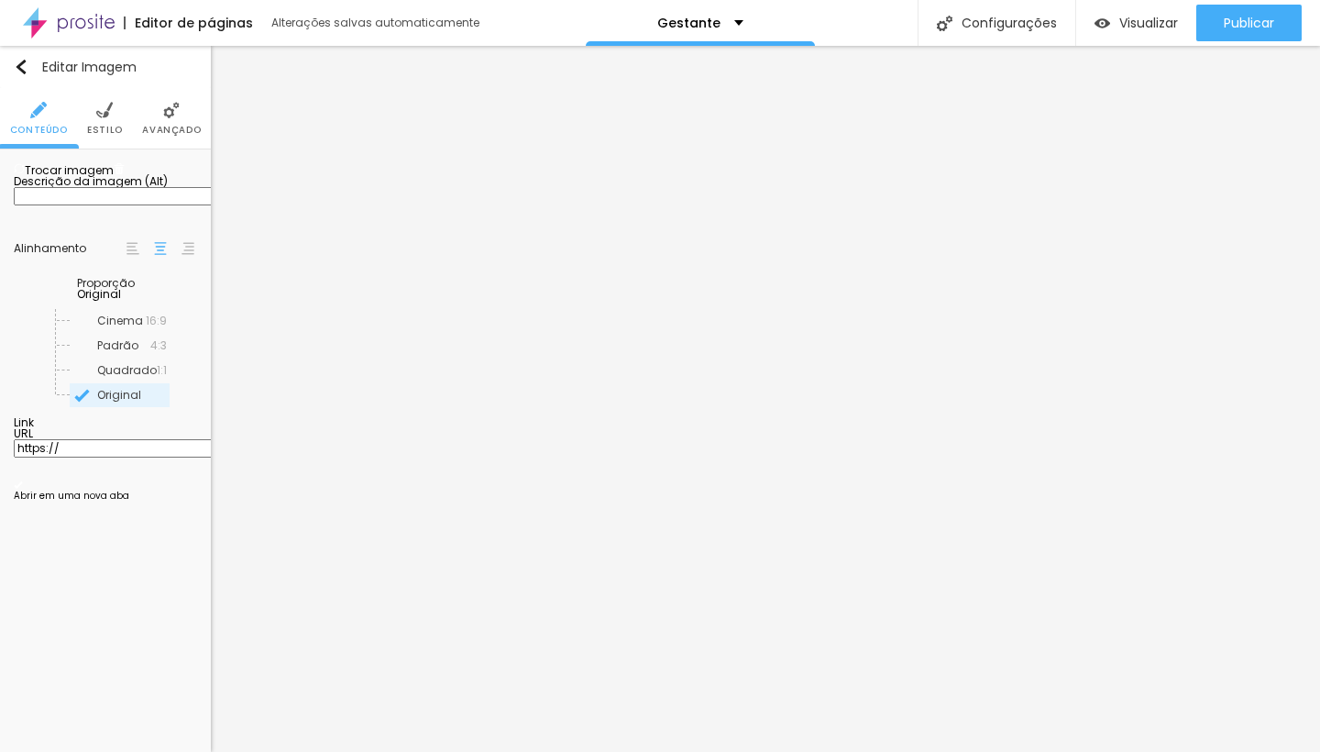
click at [114, 178] on span "Trocar imagem" at bounding box center [64, 170] width 100 height 16
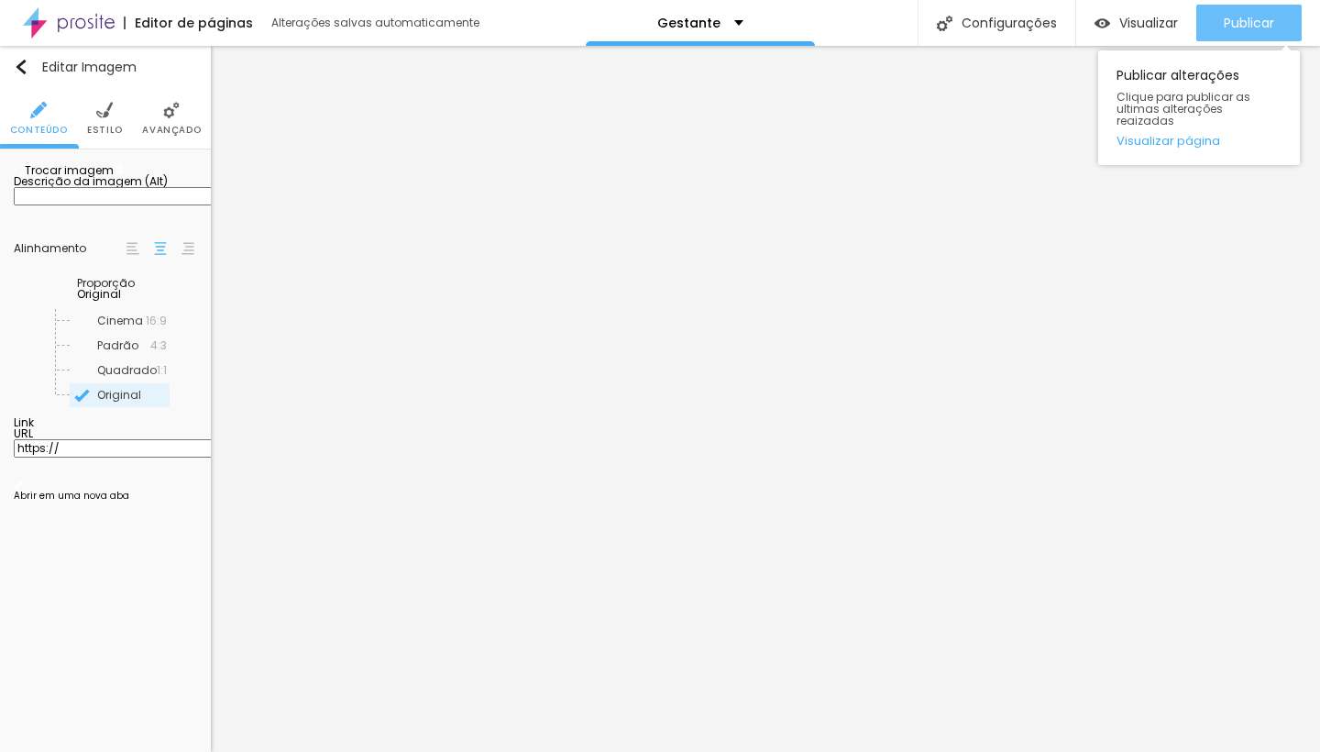
click at [1243, 26] on span "Publicar" at bounding box center [1249, 23] width 50 height 15
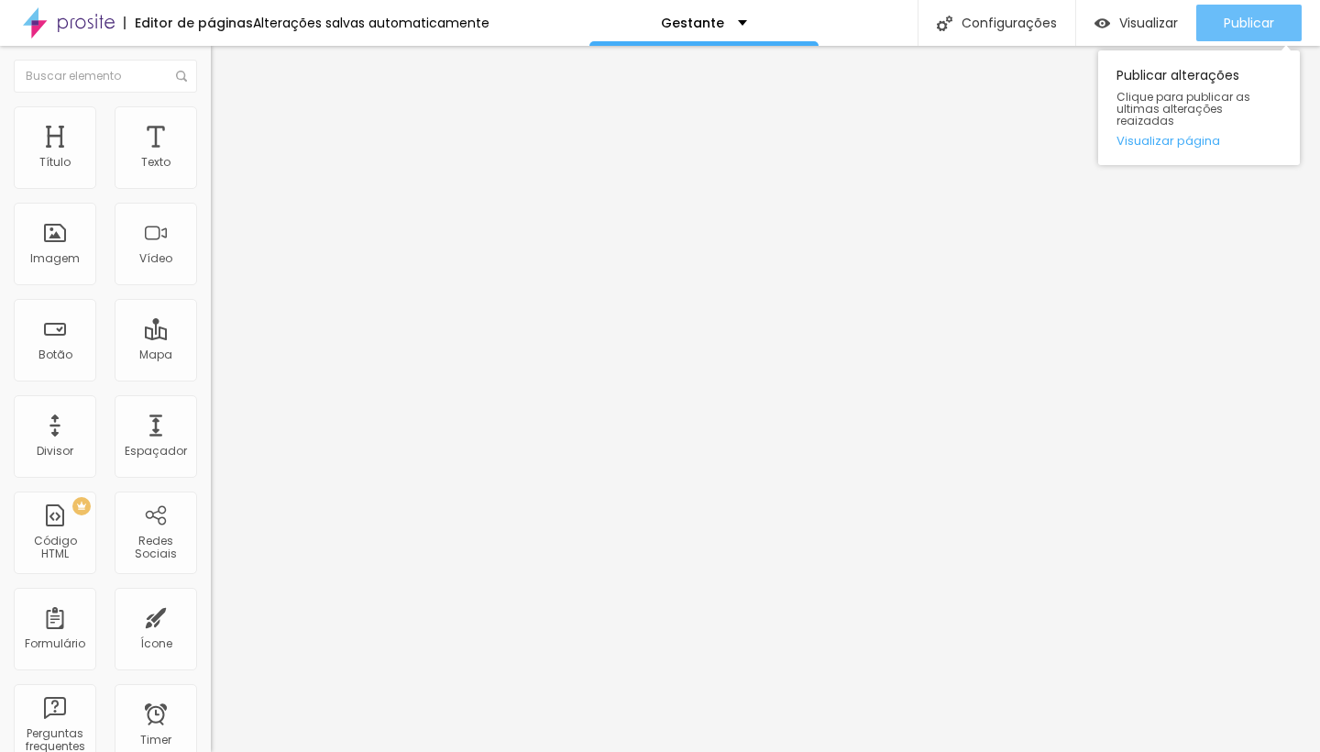
click at [1220, 13] on button "Publicar" at bounding box center [1249, 23] width 105 height 37
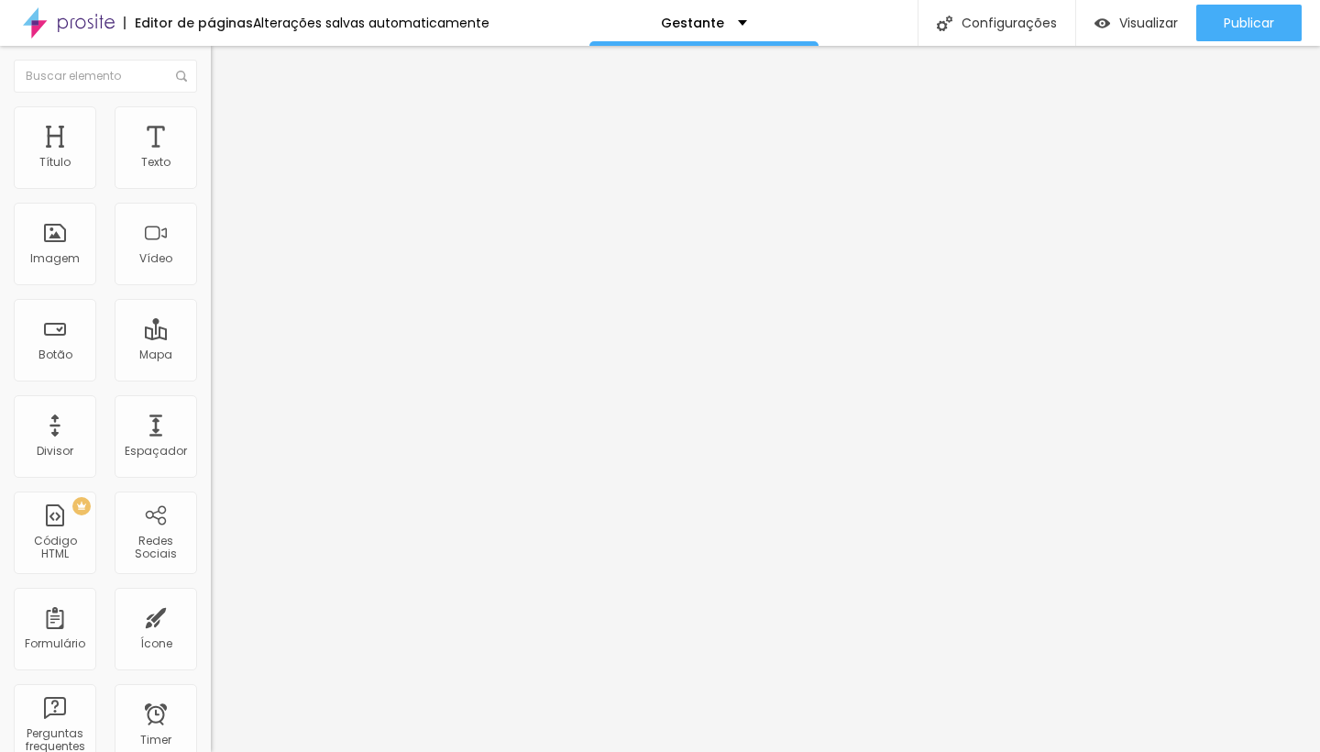
drag, startPoint x: 129, startPoint y: 375, endPoint x: 100, endPoint y: 322, distance: 60.7
click at [211, 634] on textarea "Olá, cheguei até você pela página {page_title} e gostaria de mais informações" at bounding box center [314, 649] width 207 height 31
drag, startPoint x: 115, startPoint y: 368, endPoint x: 55, endPoint y: 324, distance: 74.1
click at [211, 634] on textarea "Olá, cheguei pelo google e gostaria de informações sobre ensaio" at bounding box center [314, 649] width 207 height 31
drag, startPoint x: 122, startPoint y: 374, endPoint x: 26, endPoint y: 317, distance: 111.8
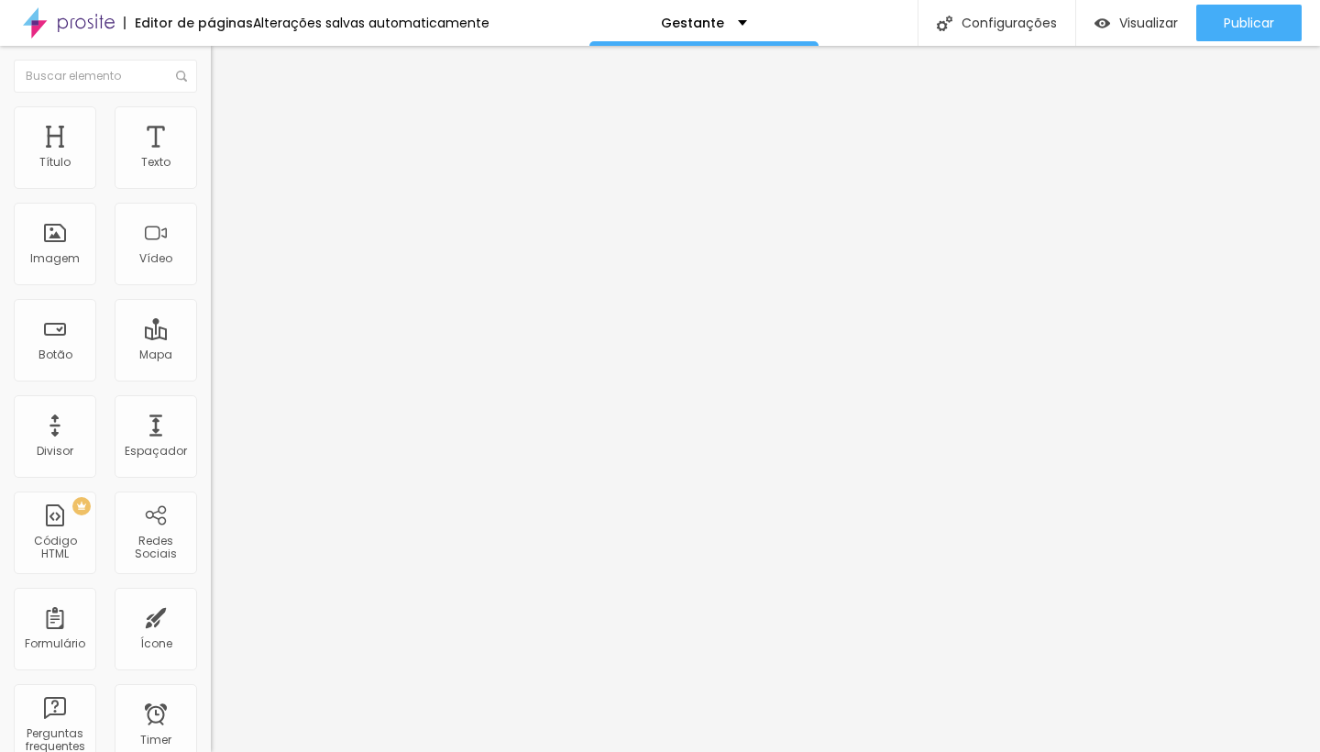
click at [211, 634] on textarea "Olá, gostaria de informações sobre ensaio gestante Lifestyle." at bounding box center [314, 649] width 207 height 31
type textarea "Olá, gostaria de informações sobre ensaio gestante Lifestyle."
click at [211, 521] on div "Editar Coluna Conteúdo Estilo Avançado Alinhamento" at bounding box center [316, 399] width 211 height 706
click at [211, 590] on div "Editar Coluna Conteúdo Estilo Avançado Alinhamento" at bounding box center [316, 399] width 211 height 706
click at [211, 542] on div "Editar Coluna Conteúdo Estilo Avançado Alinhamento" at bounding box center [316, 399] width 211 height 706
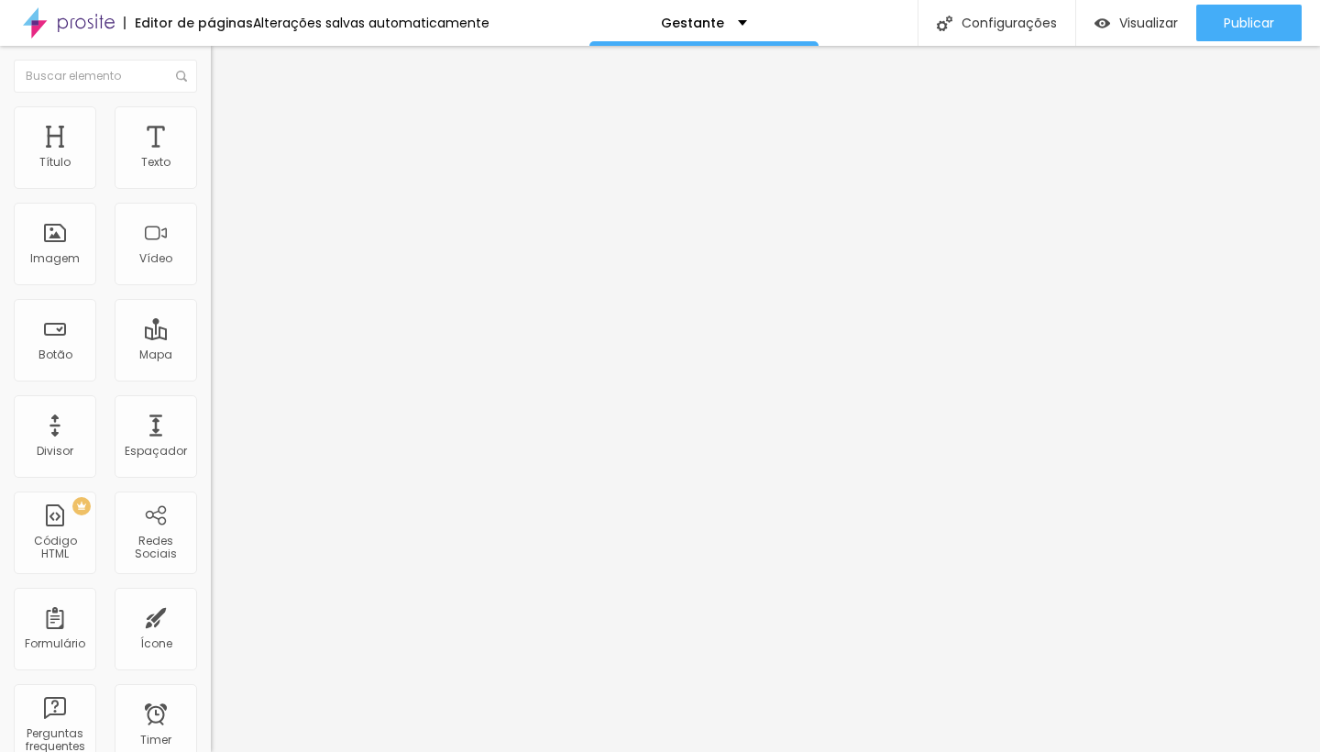
click at [211, 630] on div "Editar Coluna Conteúdo Estilo Avançado Alinhamento" at bounding box center [316, 399] width 211 height 706
click at [211, 601] on div "Editar Coluna Conteúdo Estilo Avançado Alinhamento" at bounding box center [316, 399] width 211 height 706
drag, startPoint x: 109, startPoint y: 377, endPoint x: 0, endPoint y: 301, distance: 133.0
click at [211, 301] on div "Número do WhatsApp * (11)99954-5232 + 55 Texto do botão Conversar no WhatsApp M…" at bounding box center [316, 464] width 211 height 612
paste textarea "gostaria de informações sobre ensaio gestante Lifestyle."
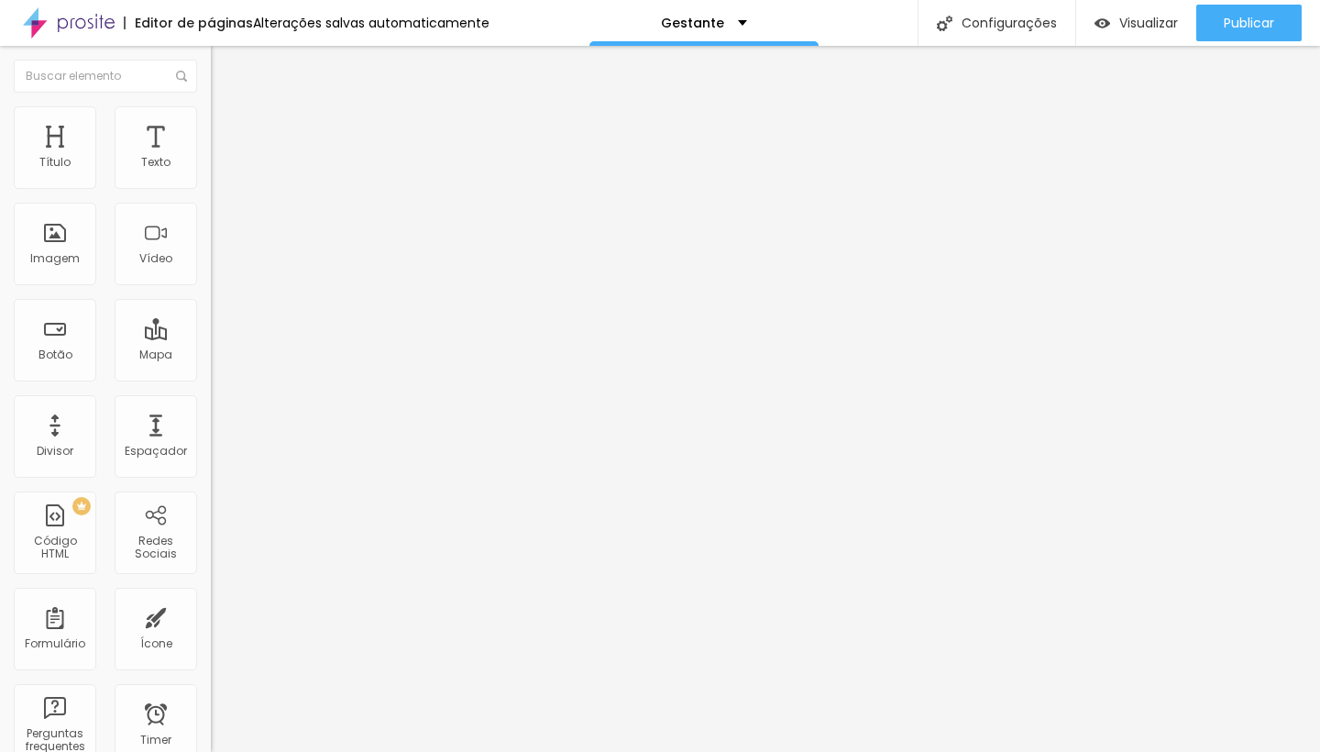
type textarea "Olá, gostaria de informações sobre ensaio gestante Lifestyle."
click at [211, 623] on div "Editar Botão do WhatsApp Conteúdo Estilo Avançado Número do WhatsApp * (11)9995…" at bounding box center [316, 399] width 211 height 706
click at [211, 540] on div "Editar Seção Conteúdo Estilo Avançado Modo Encaixotado Encaixotado Completo" at bounding box center [316, 399] width 211 height 706
drag, startPoint x: 127, startPoint y: 392, endPoint x: 0, endPoint y: 306, distance: 153.1
click at [211, 306] on div "Número do WhatsApp * (11)99954-5232 + 55 Texto do botão Conversar no WhatsApp M…" at bounding box center [316, 464] width 211 height 612
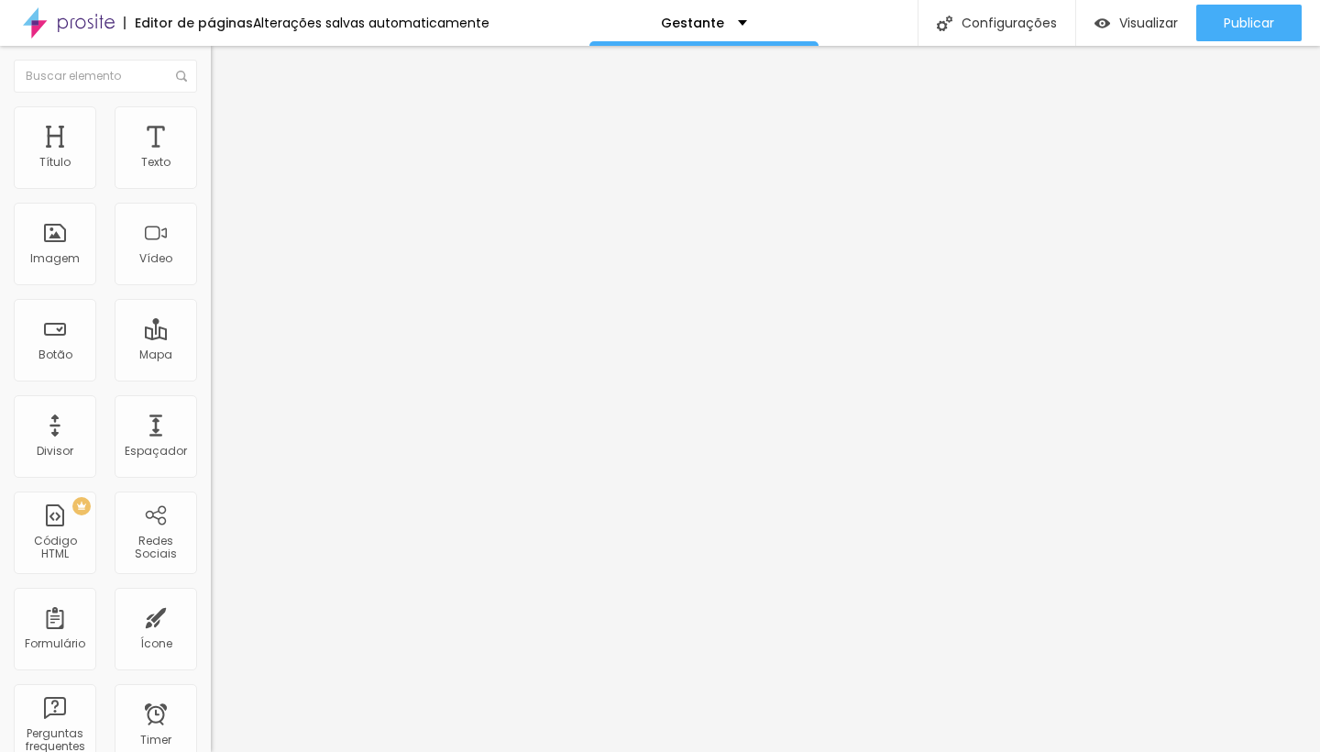
paste textarea "gostaria de informações sobre ensaio gestante Lifestyle."
type textarea "Olá, gostaria de informações sobre ensaio gestante Lifestyle."
drag, startPoint x: 111, startPoint y: 376, endPoint x: 0, endPoint y: 305, distance: 131.5
click at [211, 305] on div "Número do WhatsApp * (11)99954-5232 + 55 Texto do botão Conversar no WhatsApp M…" at bounding box center [316, 464] width 211 height 612
paste textarea "gostaria de informações sobre ensaio gestante Lifestyle."
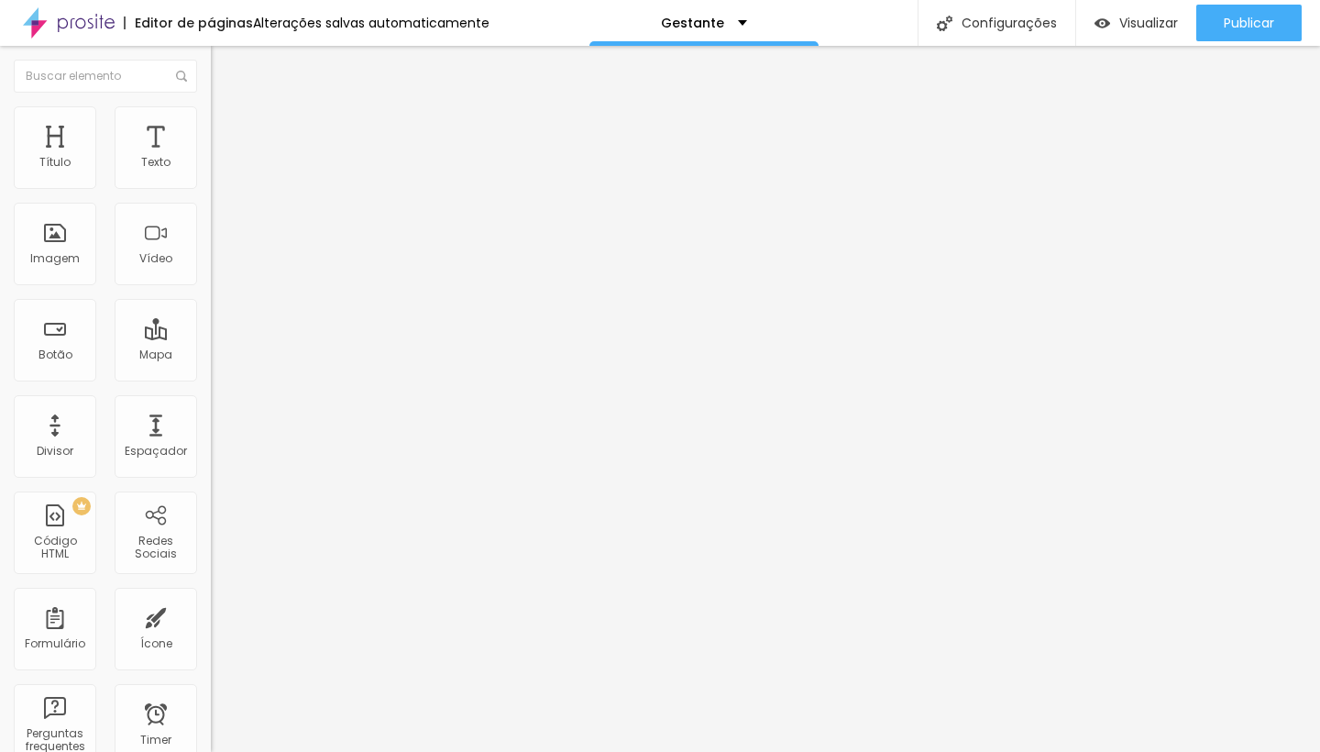
type textarea "Olá, gostaria de informações sobre ensaio gestante Lifestyle."
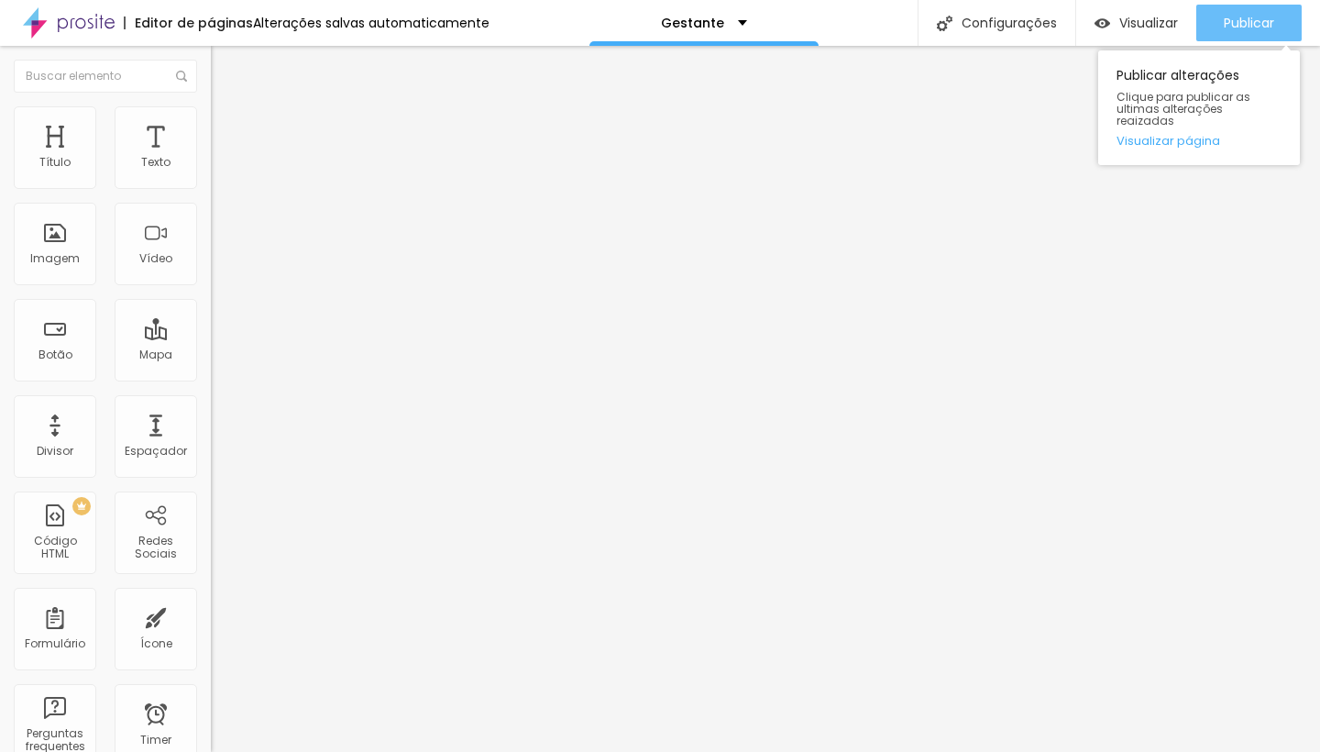
click at [1260, 35] on div "Publicar" at bounding box center [1249, 23] width 50 height 37
click at [1258, 10] on div "Publicar" at bounding box center [1249, 23] width 50 height 37
